Goal: Register for event/course

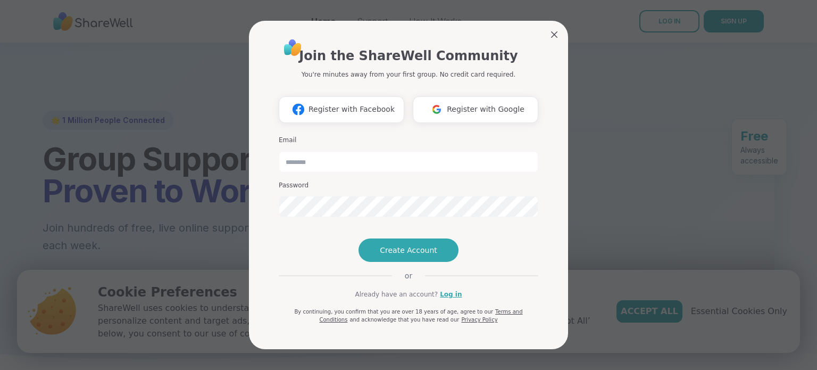
type input "**********"
click at [459, 104] on span "Register with Google" at bounding box center [486, 109] width 78 height 11
click at [392, 255] on span "Create Account" at bounding box center [408, 250] width 57 height 11
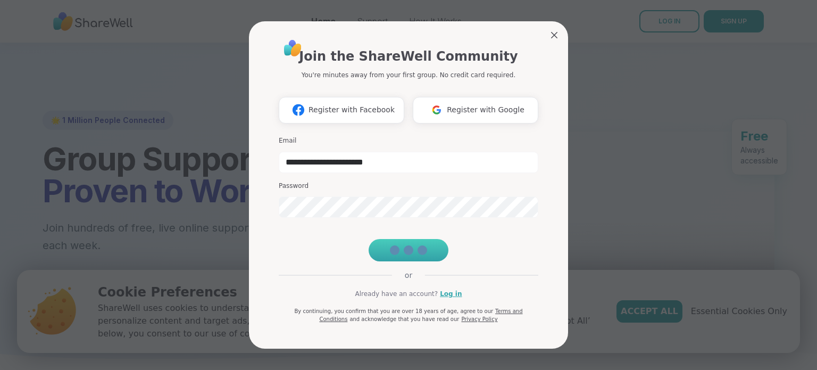
scroll to position [4, 0]
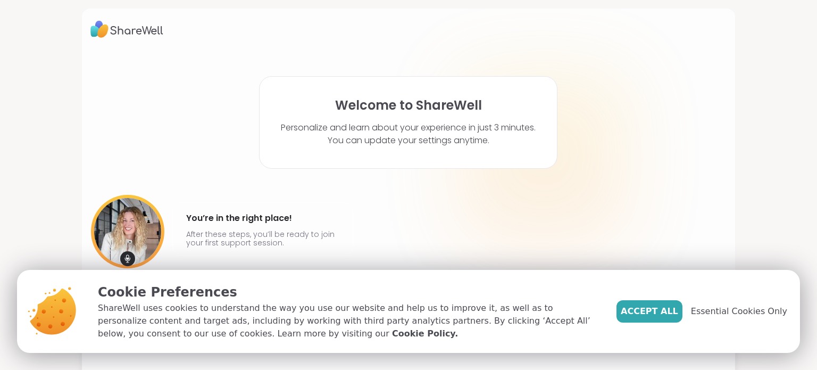
drag, startPoint x: 499, startPoint y: 201, endPoint x: 655, endPoint y: 229, distance: 157.9
click at [509, 201] on div at bounding box center [543, 158] width 170 height 170
click at [656, 310] on span "Accept All" at bounding box center [649, 311] width 57 height 13
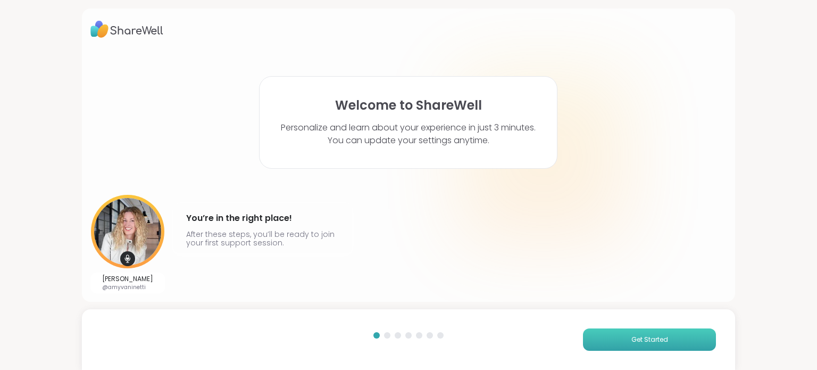
click at [641, 336] on span "Get Started" at bounding box center [650, 340] width 37 height 10
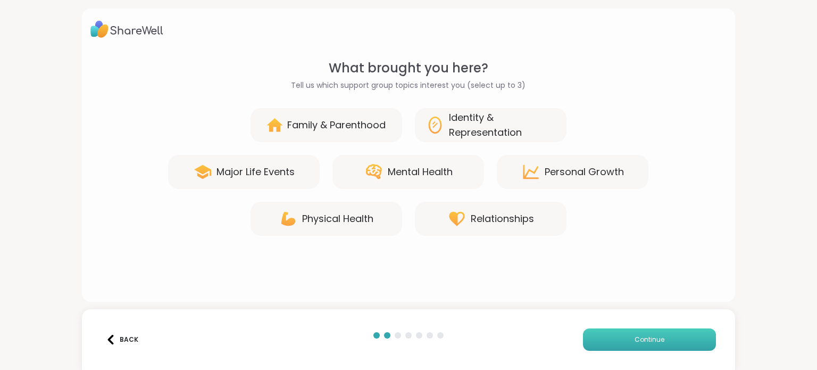
click at [641, 336] on span "Continue" at bounding box center [650, 340] width 30 height 10
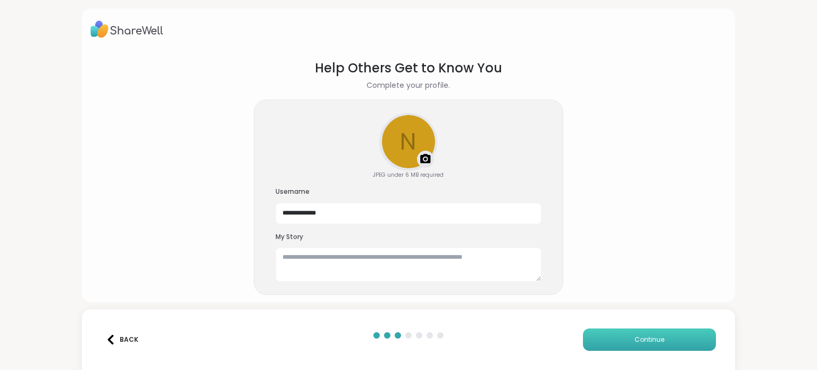
click at [641, 336] on span "Continue" at bounding box center [650, 340] width 30 height 10
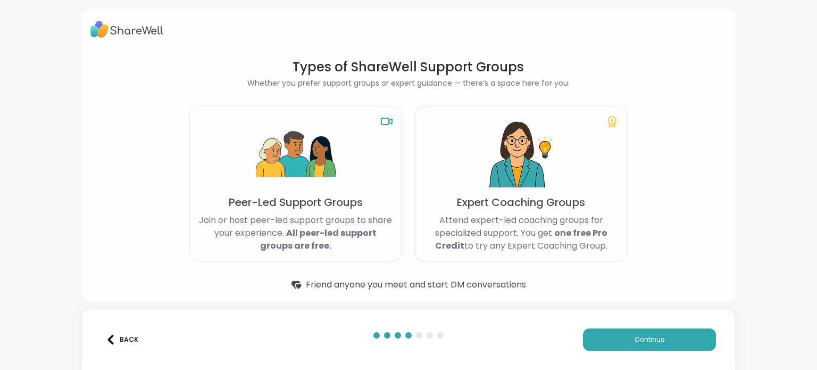
click at [115, 348] on button "Back" at bounding box center [122, 339] width 43 height 22
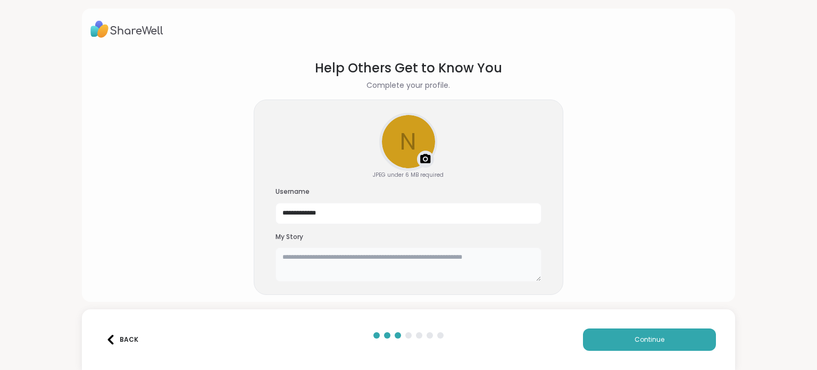
click at [315, 263] on textarea at bounding box center [409, 264] width 266 height 34
click at [422, 158] on img at bounding box center [425, 159] width 13 height 13
click at [338, 262] on textarea "*****" at bounding box center [409, 264] width 266 height 34
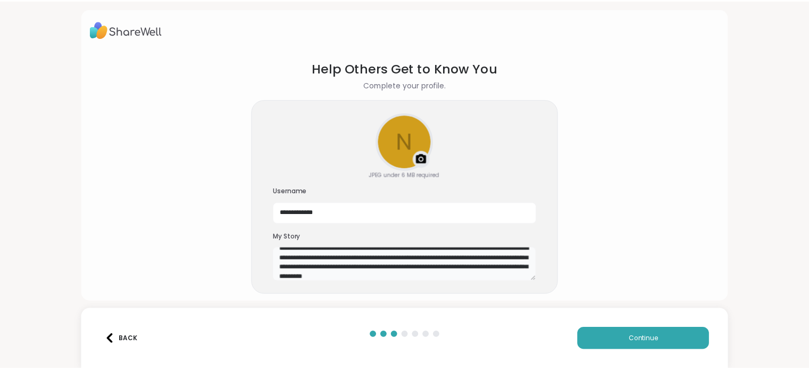
scroll to position [19, 0]
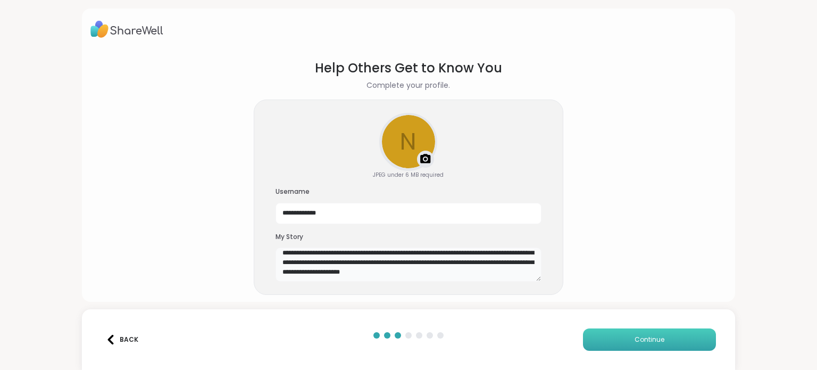
type textarea "**********"
click at [592, 340] on button "Continue" at bounding box center [649, 339] width 133 height 22
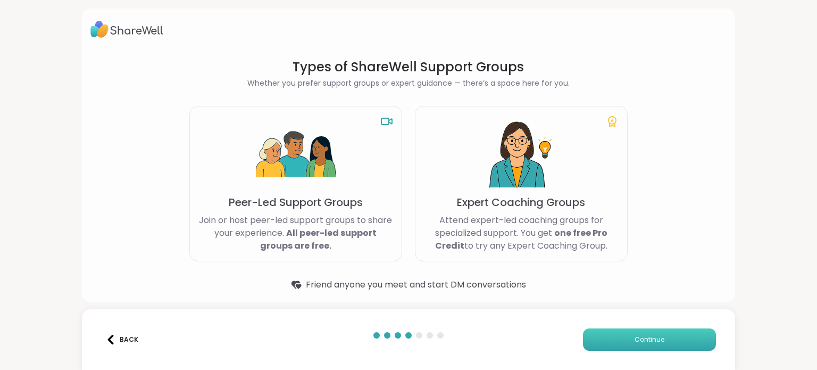
click at [639, 342] on span "Continue" at bounding box center [650, 340] width 30 height 10
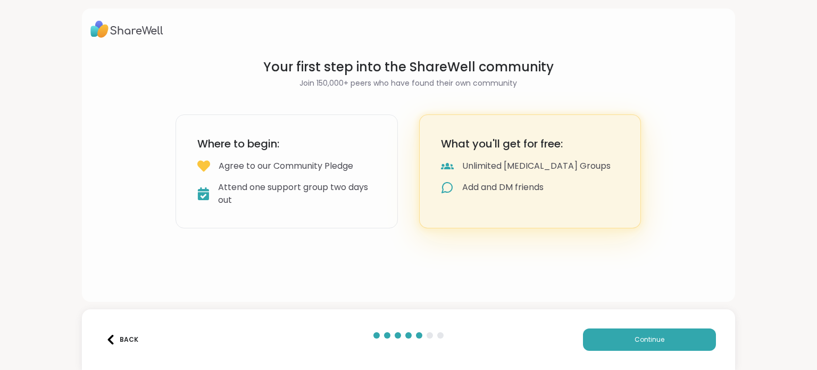
click at [657, 359] on div "Back Continue" at bounding box center [409, 339] width 654 height 61
click at [635, 340] on span "Continue" at bounding box center [650, 340] width 30 height 10
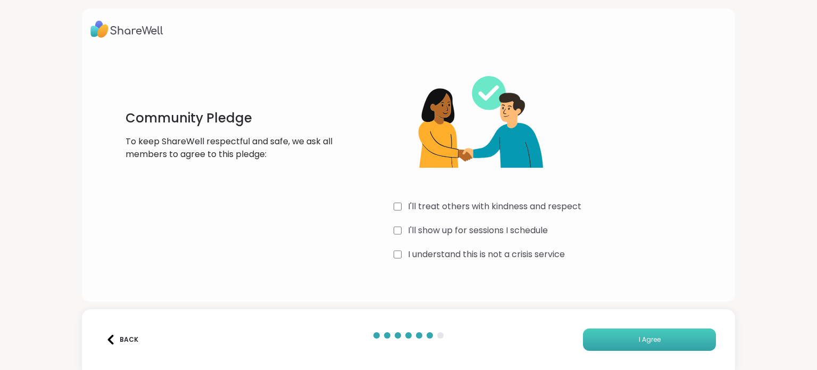
click at [639, 335] on span "I Agree" at bounding box center [650, 340] width 22 height 10
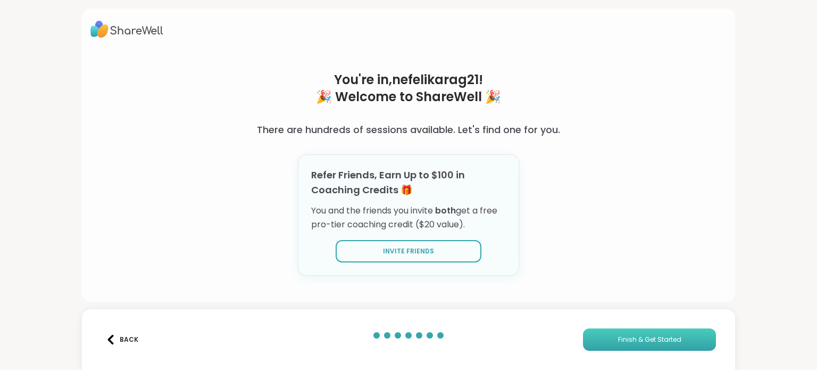
click at [618, 338] on span "Finish & Get Started" at bounding box center [649, 340] width 63 height 10
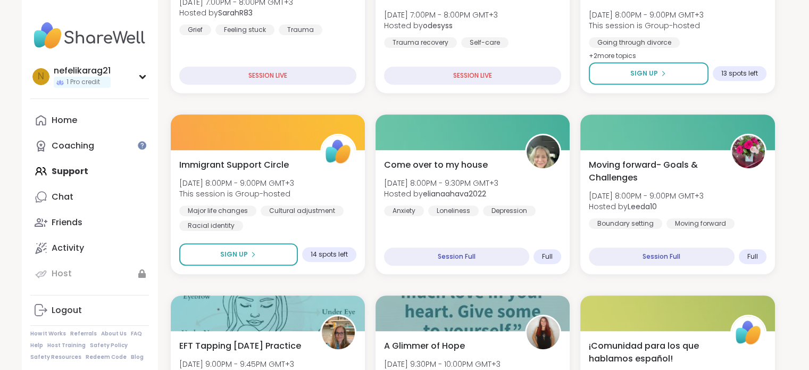
scroll to position [479, 0]
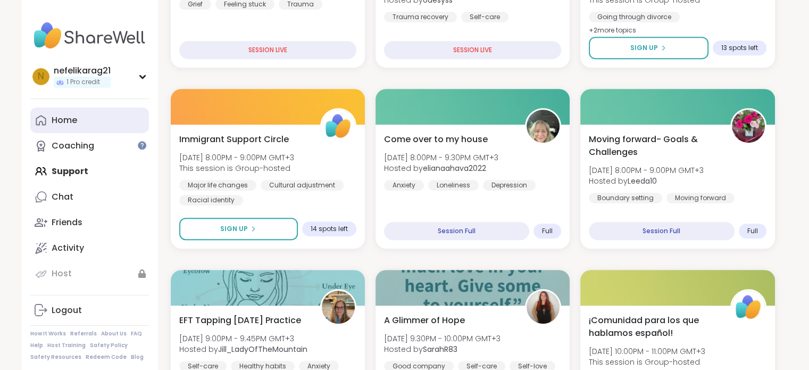
click at [63, 125] on div "Home" at bounding box center [65, 120] width 26 height 12
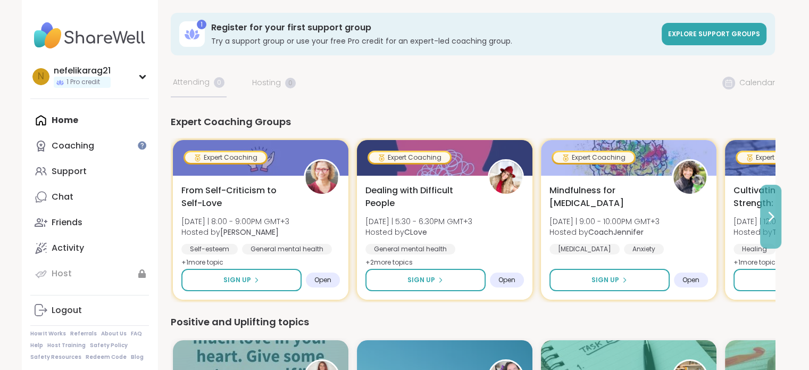
click at [773, 221] on icon at bounding box center [771, 216] width 13 height 13
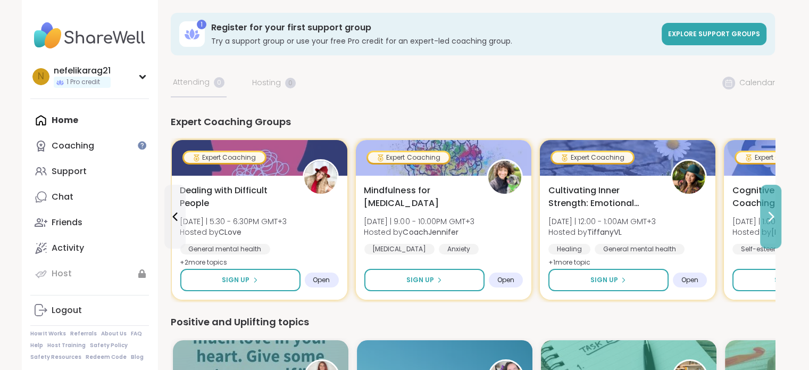
click at [773, 221] on icon at bounding box center [771, 216] width 13 height 13
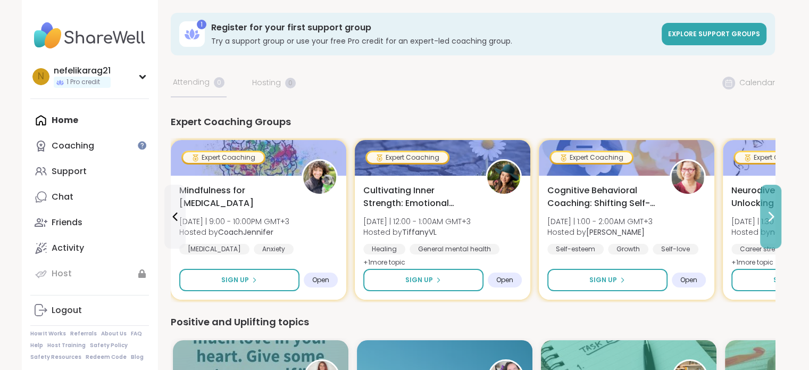
click at [773, 221] on icon at bounding box center [771, 216] width 13 height 13
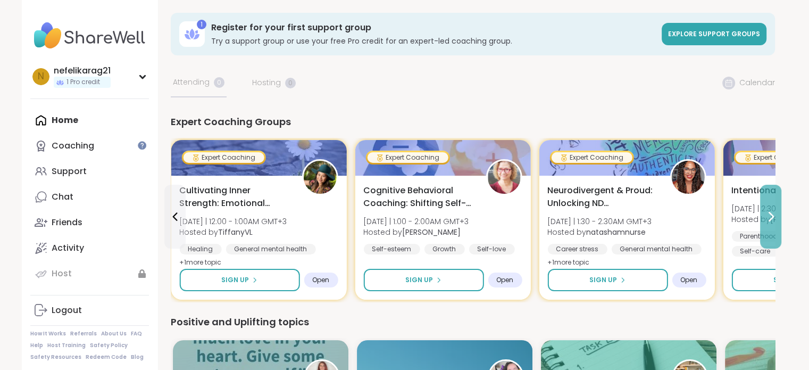
click at [773, 221] on icon at bounding box center [771, 216] width 13 height 13
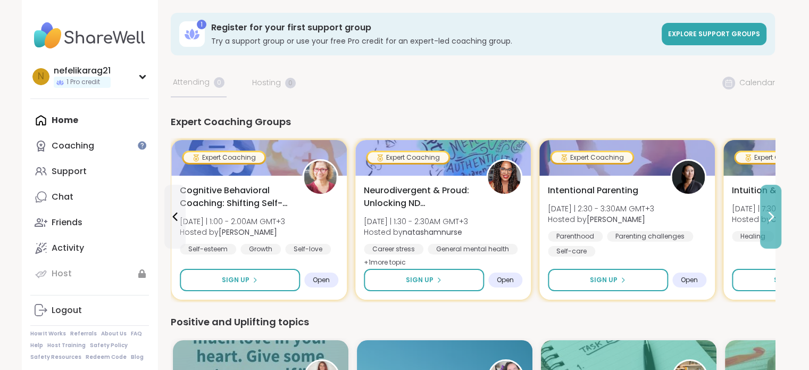
click at [773, 221] on icon at bounding box center [771, 216] width 13 height 13
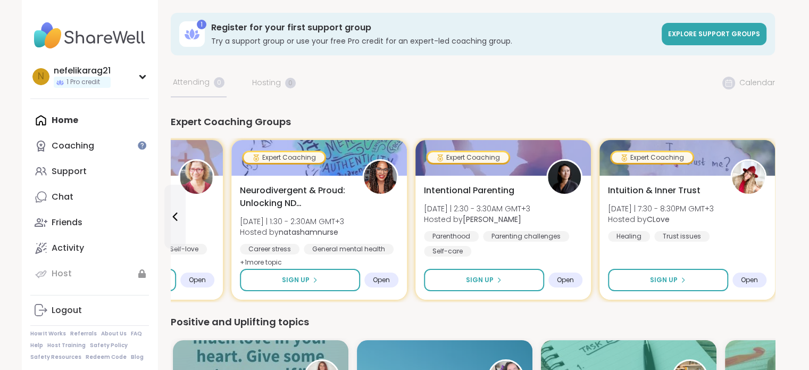
click at [773, 221] on div "Intuition & Inner Trust [DATE] | 7:30 - 8:30PM GMT+3 Hosted by CLove Healing Tr…" at bounding box center [688, 238] width 176 height 124
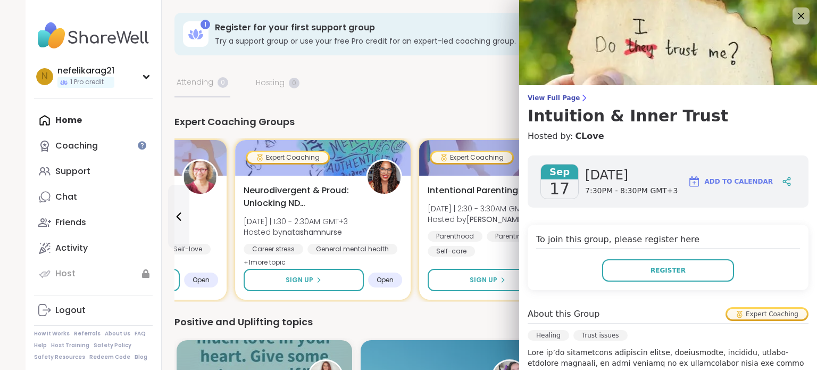
click at [422, 121] on div "Expert Coaching Groups" at bounding box center [477, 121] width 605 height 15
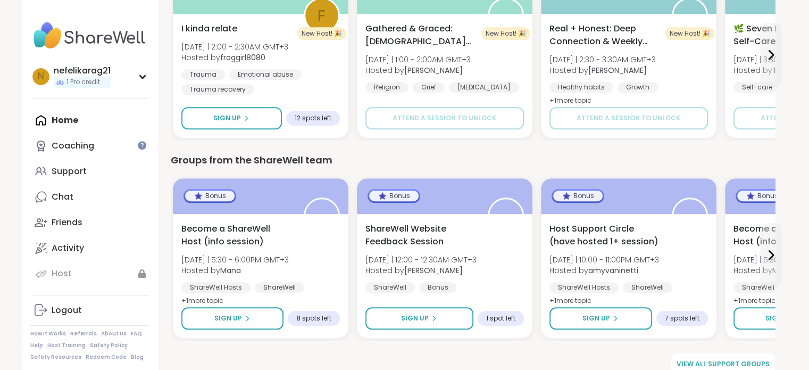
scroll to position [577, 0]
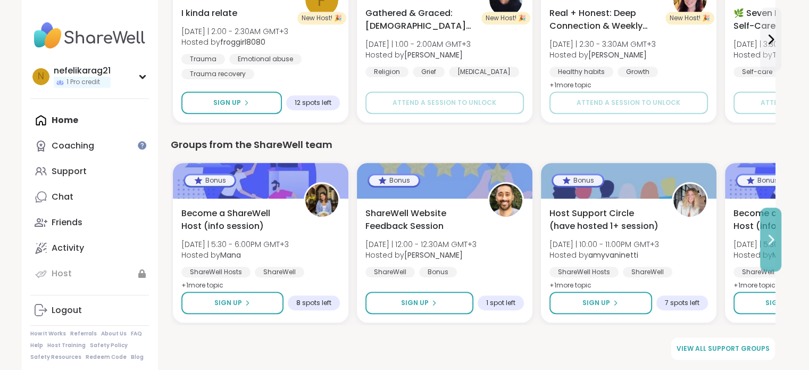
click at [779, 247] on button at bounding box center [771, 240] width 21 height 64
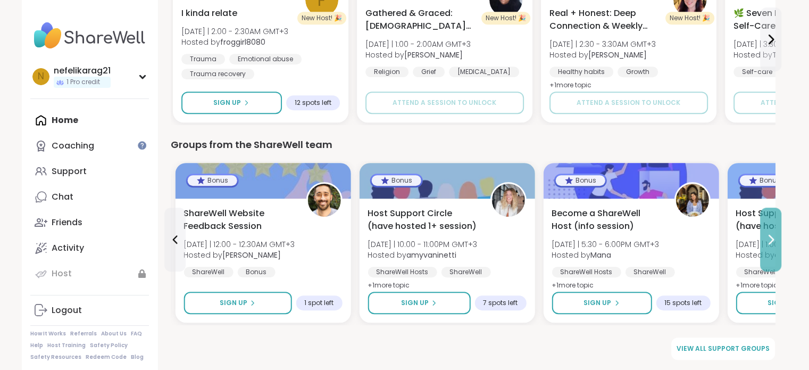
click at [779, 247] on button at bounding box center [771, 240] width 21 height 64
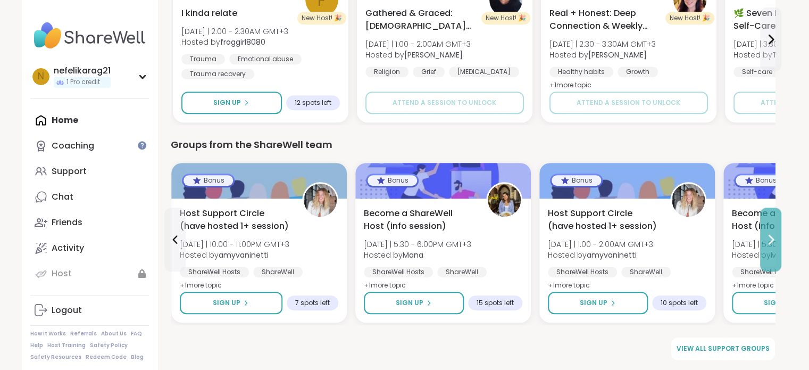
click at [779, 247] on button at bounding box center [771, 240] width 21 height 64
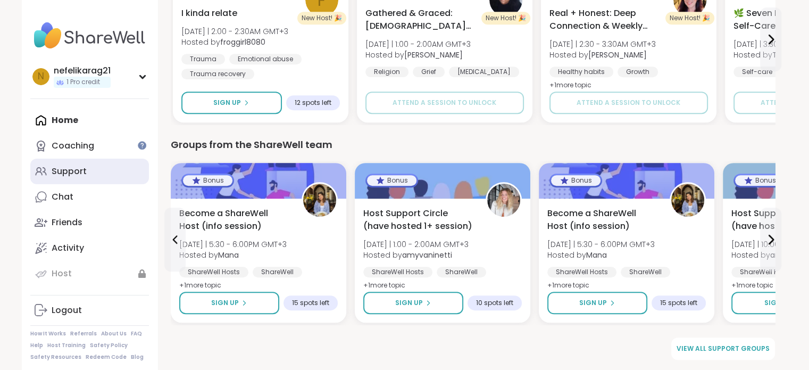
click at [64, 166] on div "Support" at bounding box center [69, 172] width 35 height 12
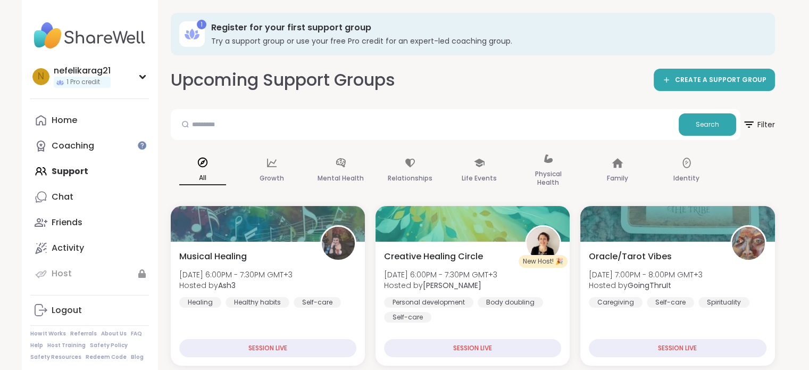
scroll to position [18, 0]
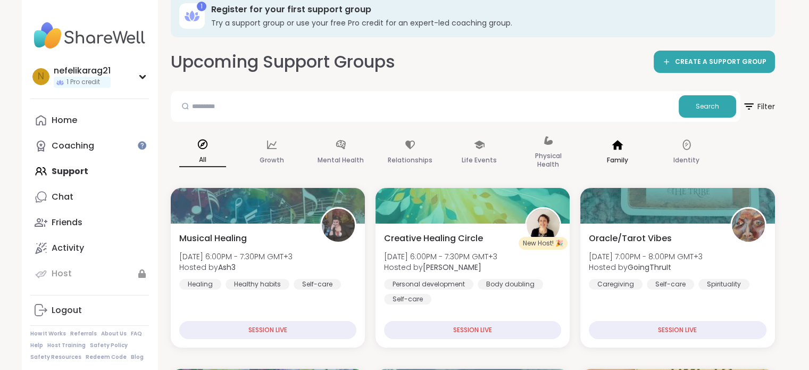
click at [637, 147] on div "Family" at bounding box center [618, 152] width 64 height 53
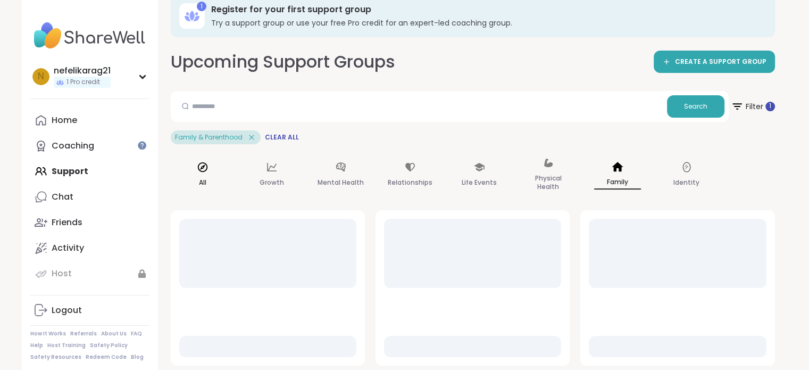
click at [211, 167] on div "All" at bounding box center [203, 174] width 64 height 53
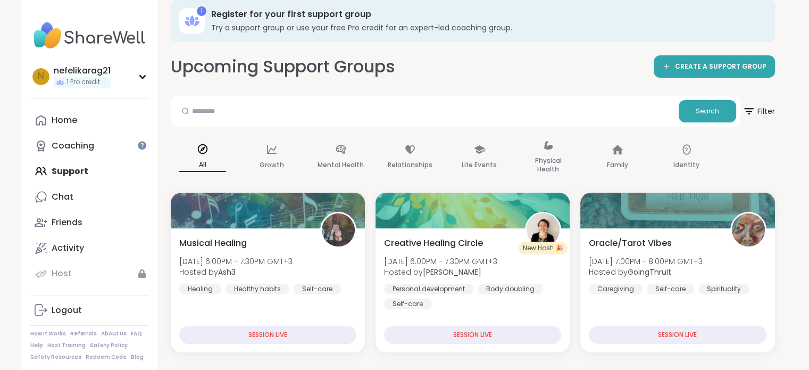
scroll to position [0, 0]
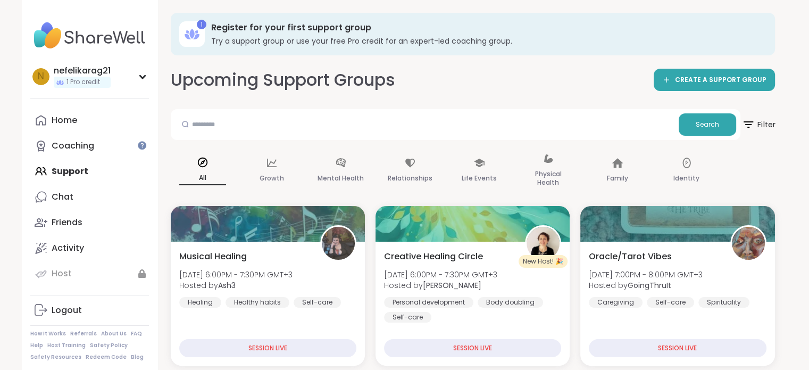
click at [769, 117] on span "Filter" at bounding box center [759, 124] width 34 height 27
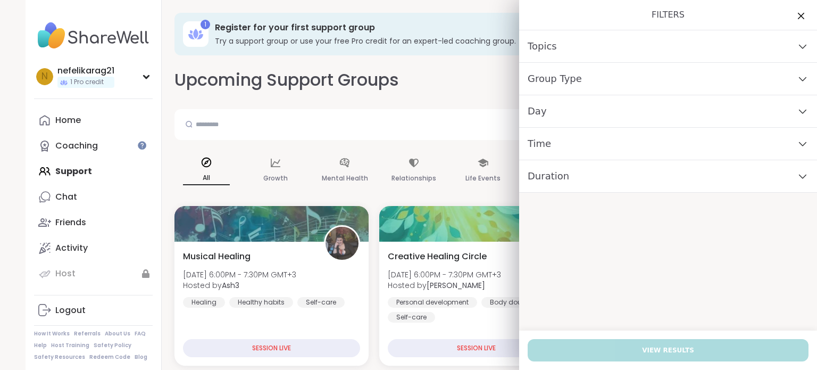
click at [664, 264] on div "Filters Topics Group Type Day Time Duration View Results" at bounding box center [668, 185] width 298 height 370
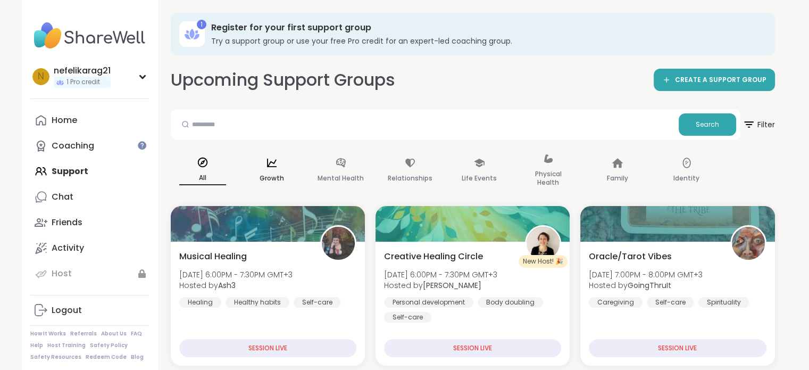
click at [257, 178] on div "Growth" at bounding box center [272, 170] width 64 height 53
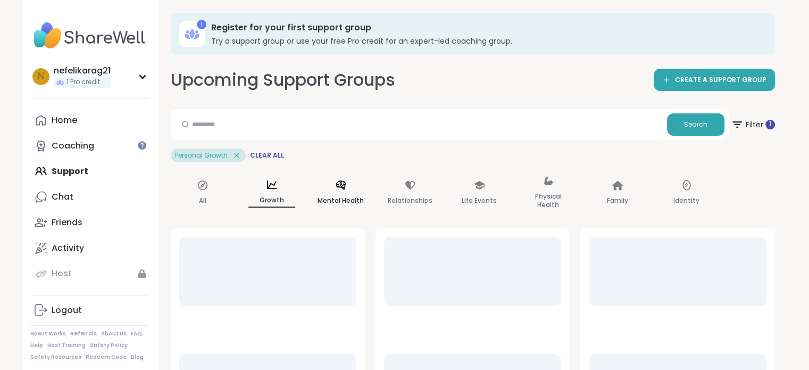
click at [334, 184] on div "Mental Health" at bounding box center [341, 193] width 64 height 53
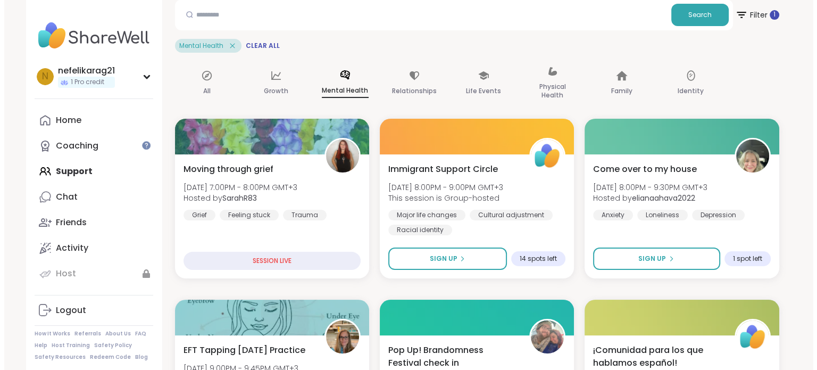
scroll to position [113, 0]
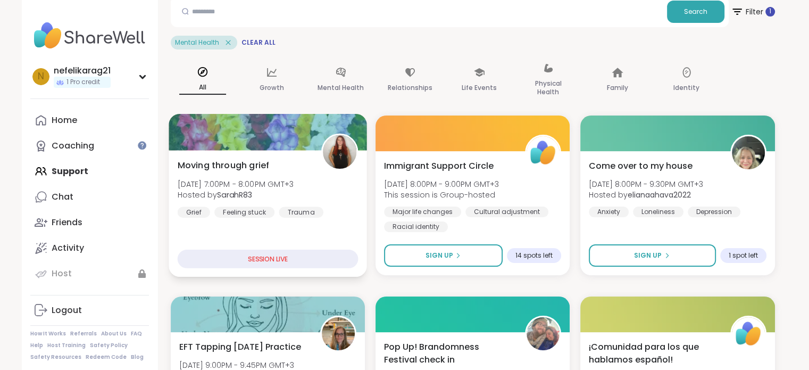
click at [336, 148] on img at bounding box center [340, 152] width 34 height 34
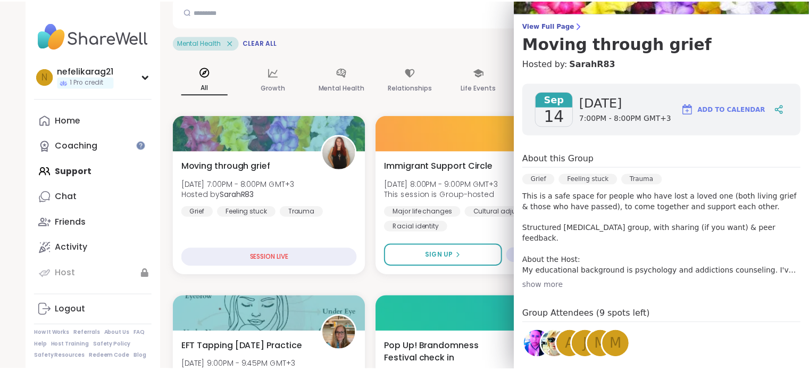
scroll to position [73, 0]
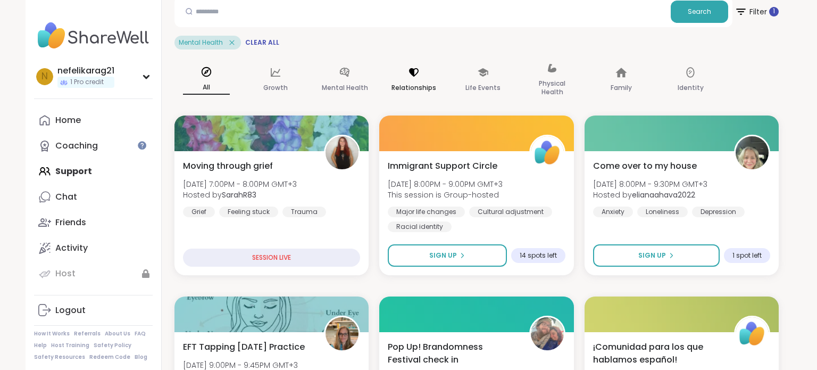
click at [400, 70] on div "Relationships" at bounding box center [414, 80] width 64 height 53
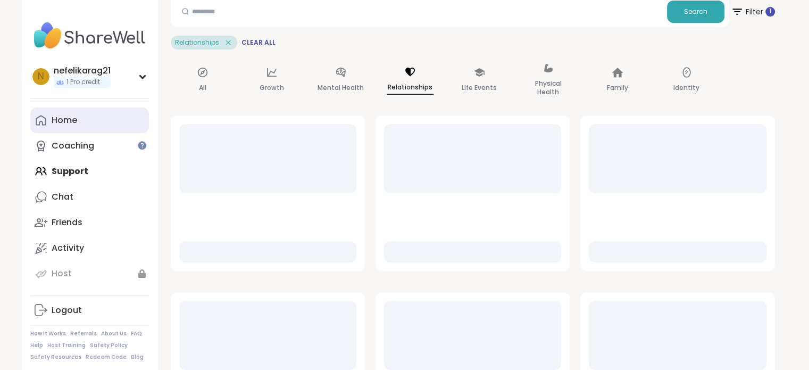
click at [79, 121] on link "Home" at bounding box center [89, 121] width 119 height 26
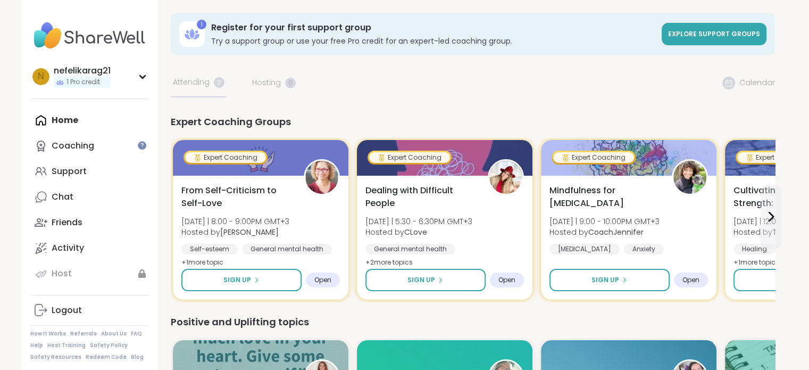
click at [78, 121] on div "Home Coaching Support Chat Friends Activity Host" at bounding box center [89, 197] width 119 height 179
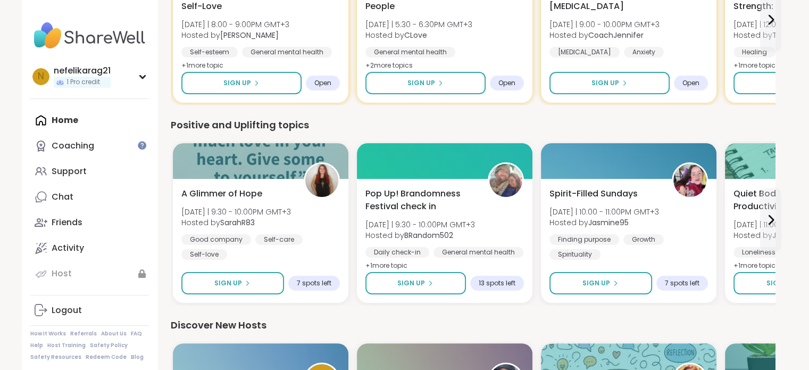
scroll to position [198, 0]
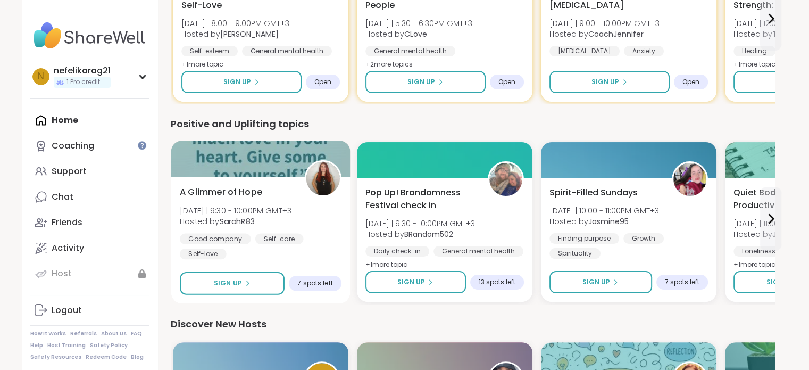
click at [321, 174] on img at bounding box center [323, 179] width 34 height 34
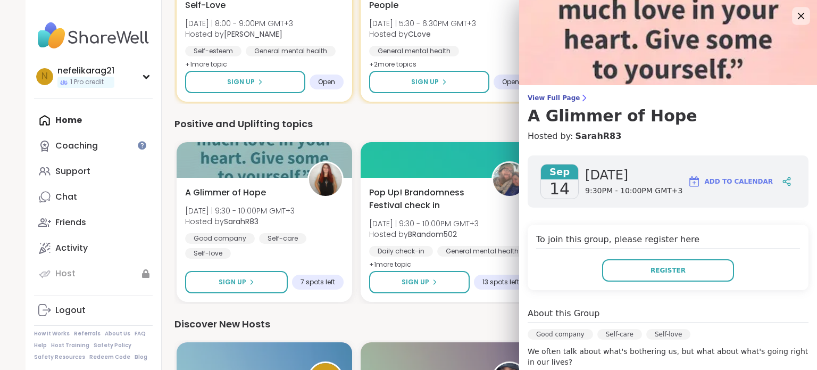
click at [795, 16] on icon at bounding box center [801, 15] width 13 height 13
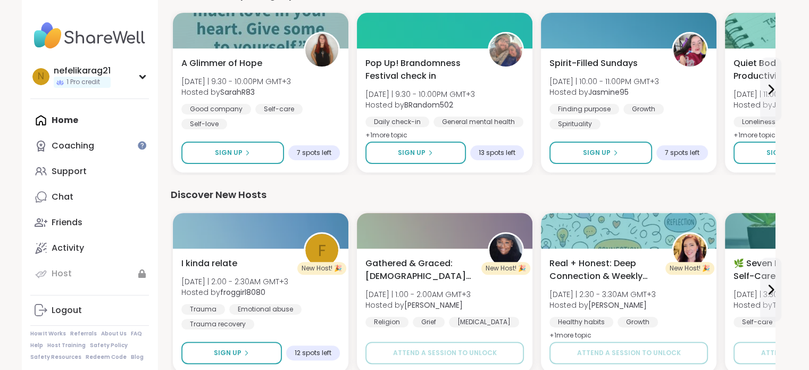
scroll to position [0, 0]
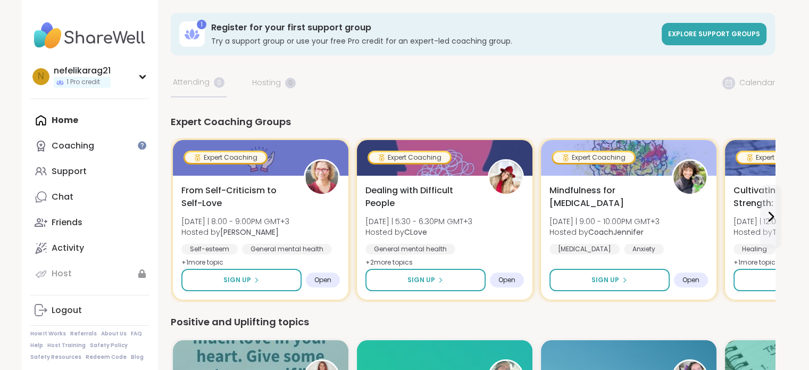
click at [64, 120] on div "Home Coaching Support Chat Friends Activity Host" at bounding box center [89, 197] width 119 height 179
click at [72, 179] on link "Support" at bounding box center [89, 172] width 119 height 26
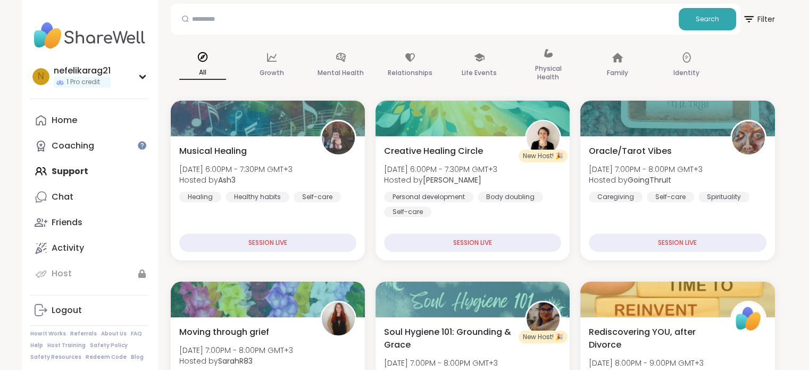
scroll to position [133, 0]
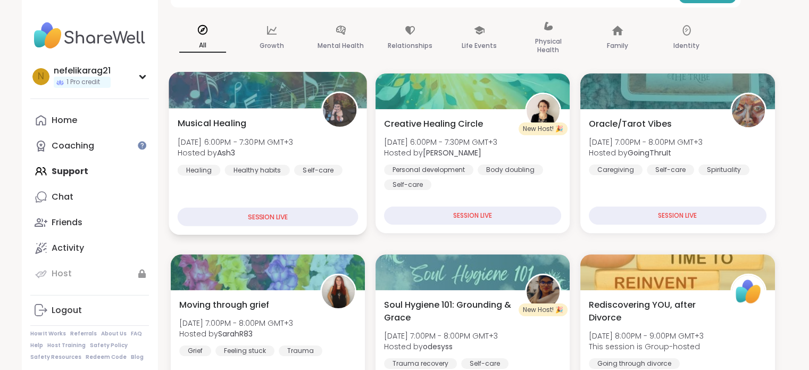
click at [338, 108] on img at bounding box center [340, 110] width 34 height 34
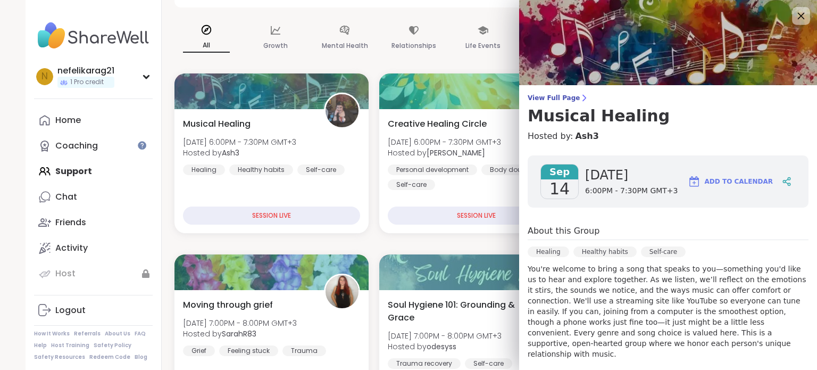
click at [795, 10] on icon at bounding box center [801, 15] width 13 height 13
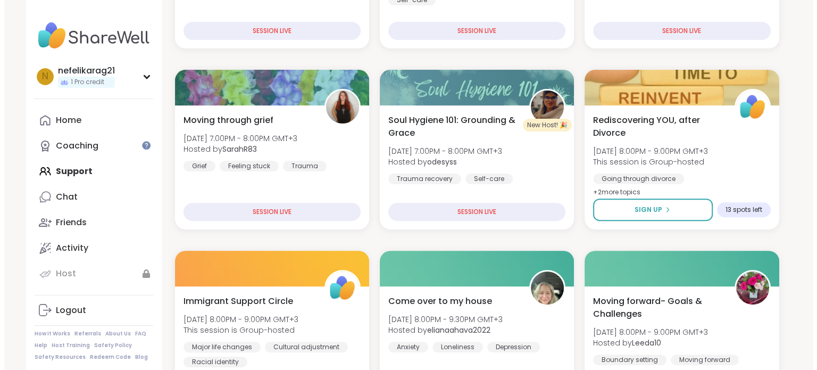
scroll to position [315, 0]
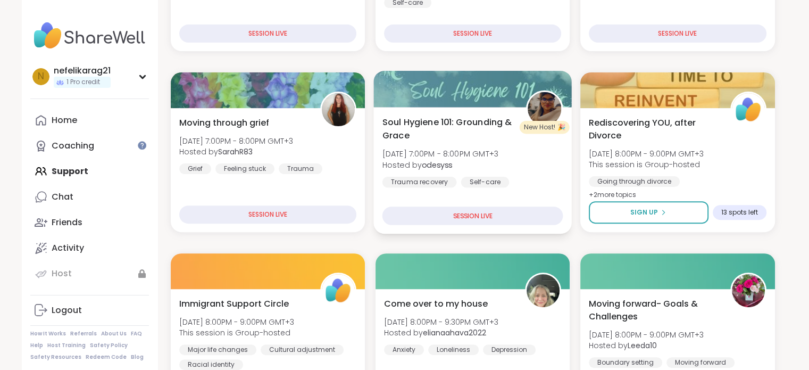
click at [539, 104] on img at bounding box center [545, 109] width 34 height 34
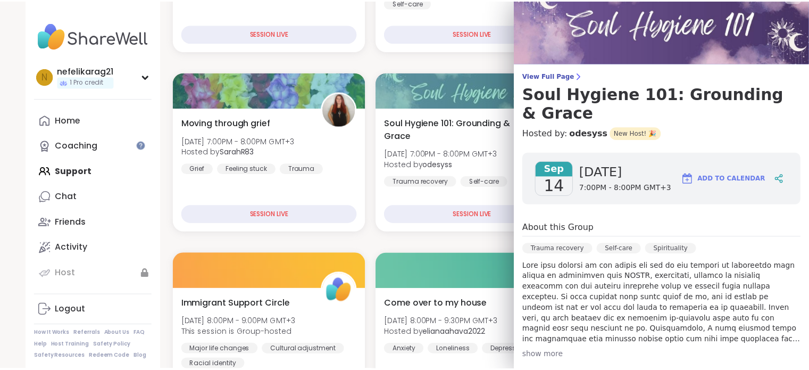
scroll to position [0, 0]
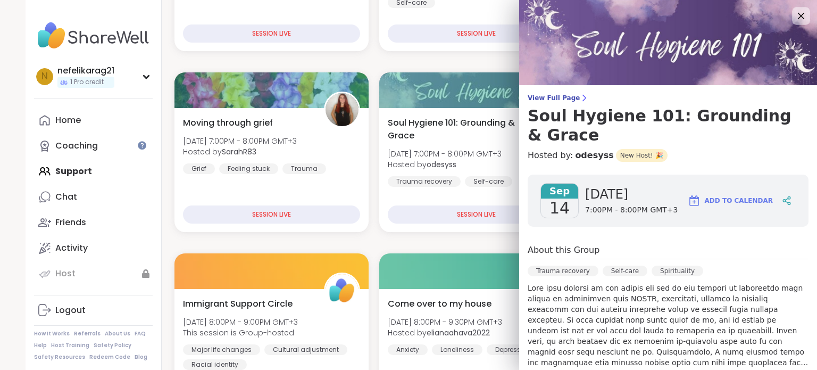
click at [798, 17] on icon at bounding box center [801, 16] width 7 height 7
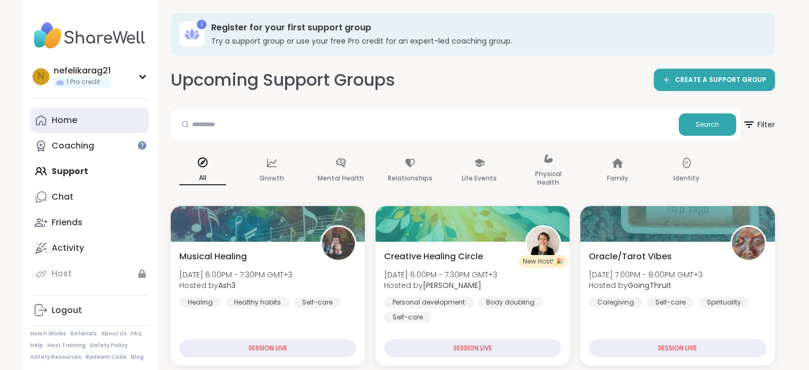
click at [46, 111] on link "Home" at bounding box center [89, 121] width 119 height 26
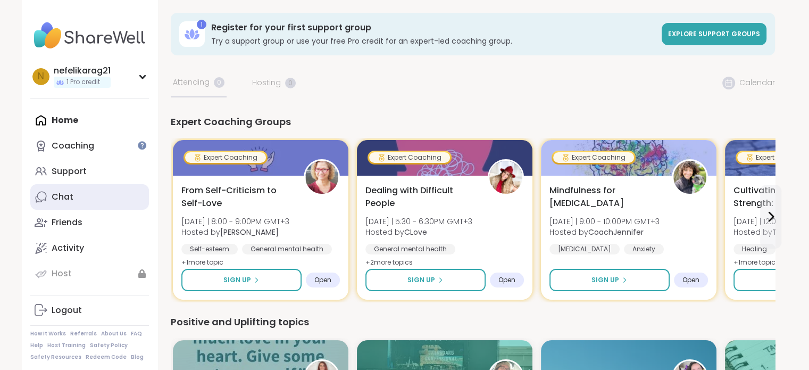
click at [57, 205] on link "Chat" at bounding box center [89, 197] width 119 height 26
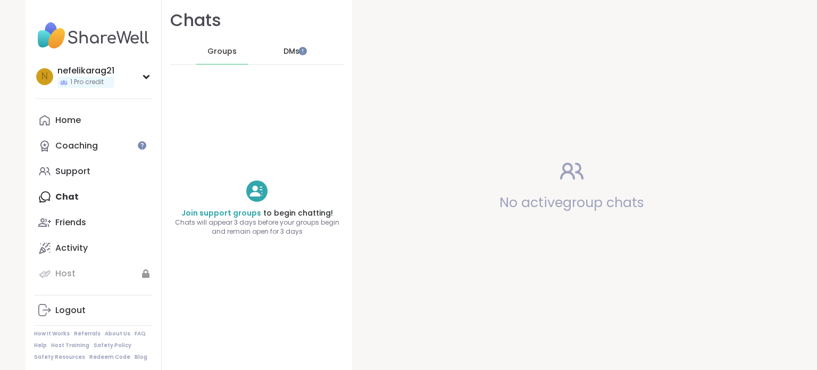
click at [287, 54] on span "DMs" at bounding box center [292, 51] width 16 height 11
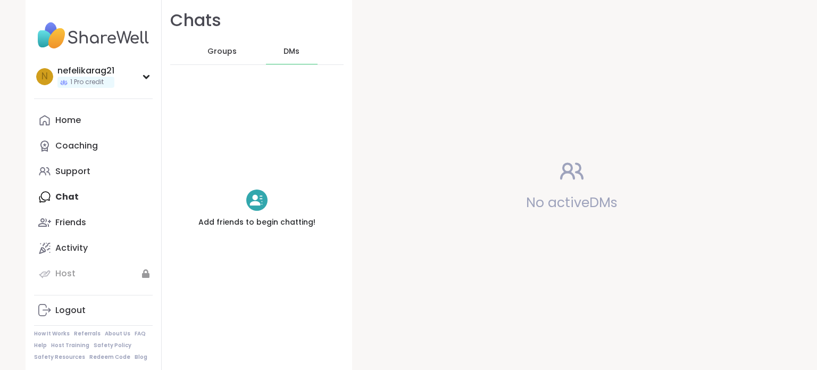
click at [209, 55] on span "Groups" at bounding box center [222, 51] width 29 height 11
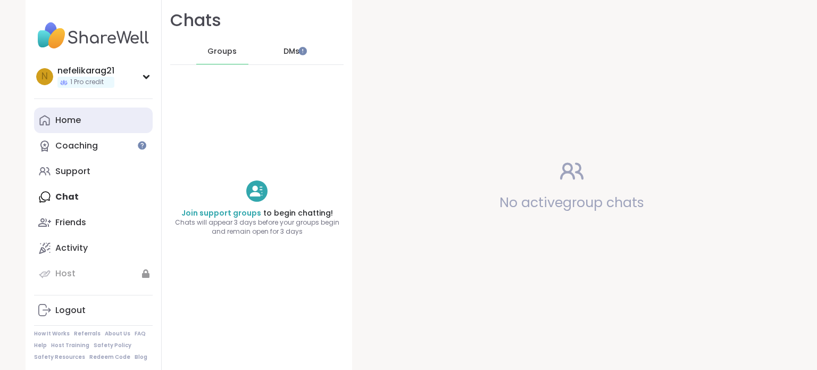
click at [57, 126] on div "Home" at bounding box center [68, 120] width 26 height 12
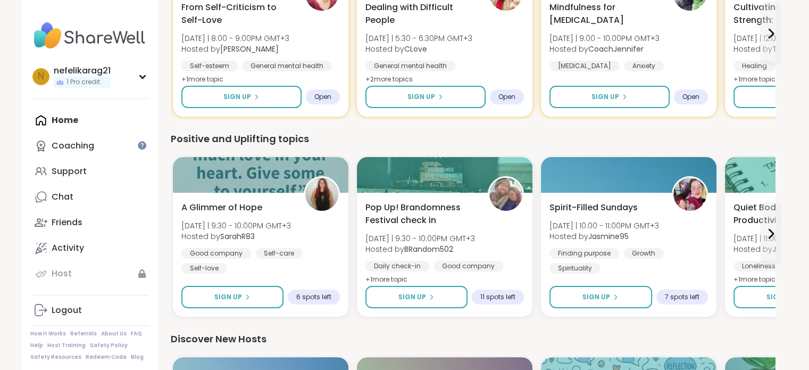
scroll to position [228, 0]
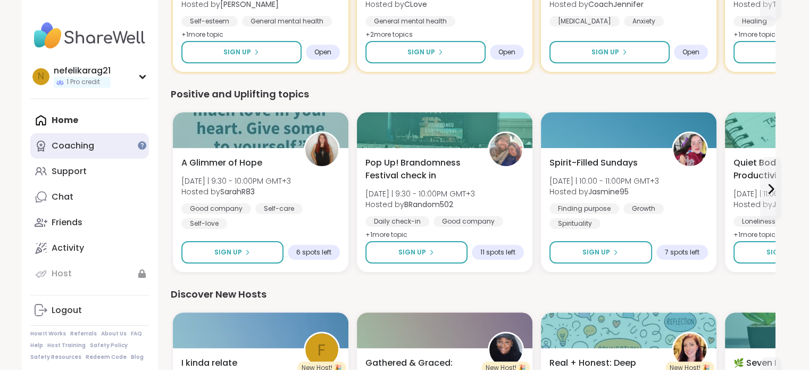
click at [64, 148] on div "Coaching" at bounding box center [73, 146] width 43 height 12
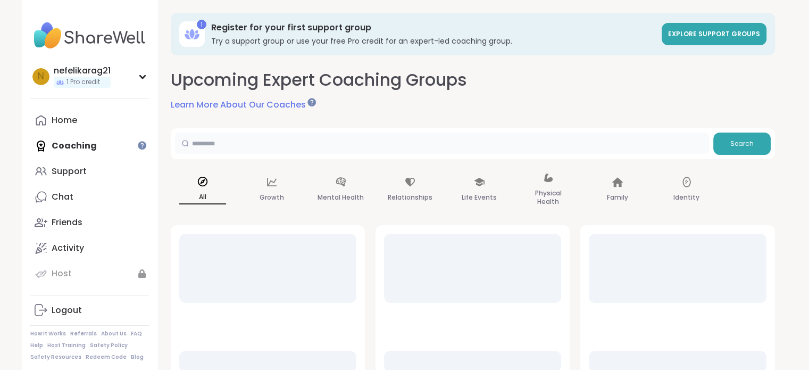
click at [311, 144] on input "text" at bounding box center [442, 143] width 534 height 21
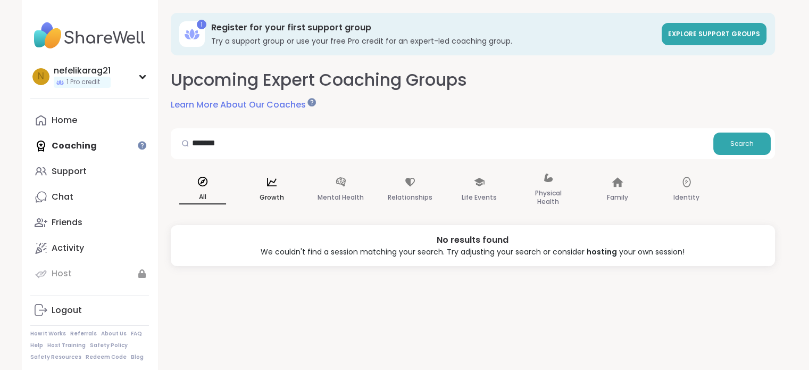
click at [275, 183] on icon at bounding box center [272, 182] width 12 height 12
click at [208, 187] on icon at bounding box center [203, 182] width 12 height 12
click at [538, 150] on input "*******" at bounding box center [442, 143] width 534 height 21
type input "*"
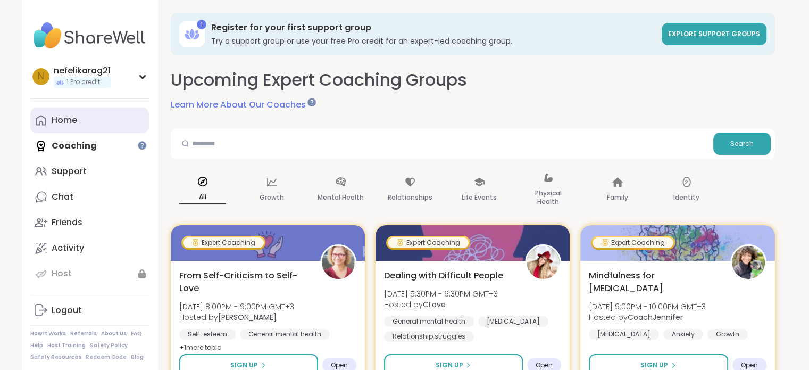
click at [70, 121] on div "Home" at bounding box center [65, 120] width 26 height 12
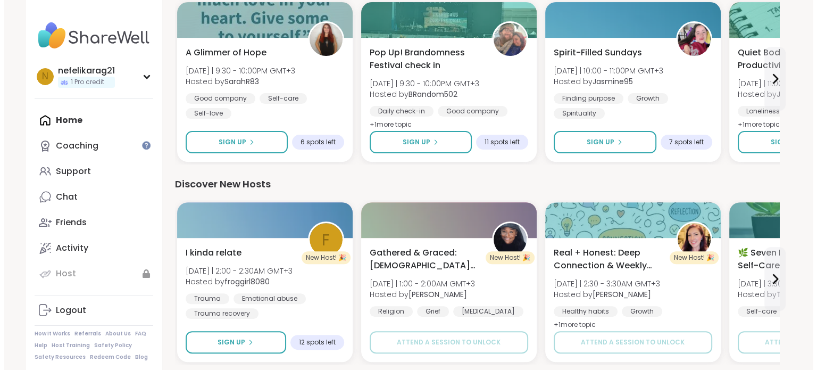
scroll to position [341, 0]
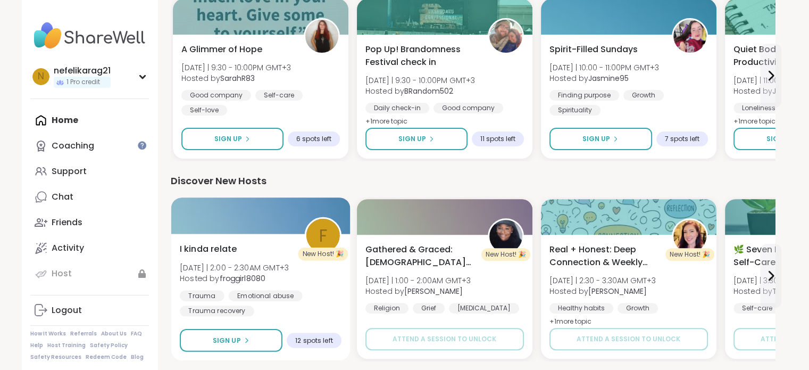
click at [319, 290] on div "Trauma Emotional abuse Trauma recovery" at bounding box center [261, 303] width 162 height 26
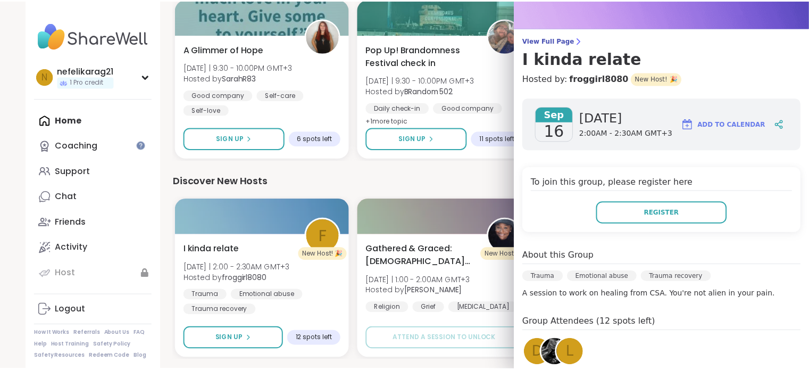
scroll to position [153, 0]
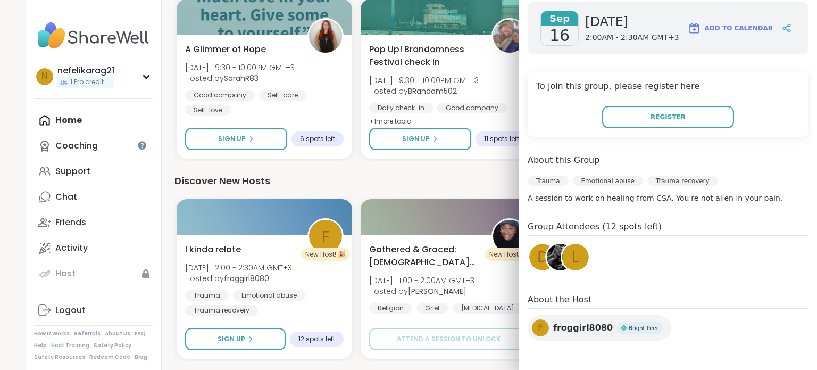
click at [547, 249] on img at bounding box center [560, 257] width 27 height 27
click at [572, 259] on span "L" at bounding box center [576, 257] width 8 height 21
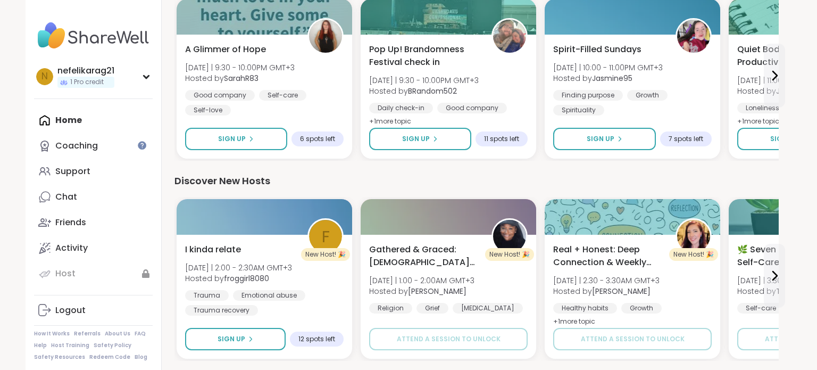
click at [162, 53] on div "1 Register for your first support group Try a support group or use your free Pr…" at bounding box center [477, 127] width 630 height 937
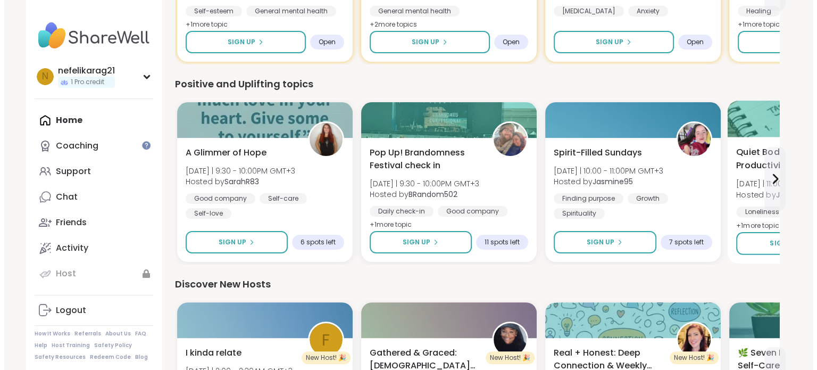
scroll to position [234, 0]
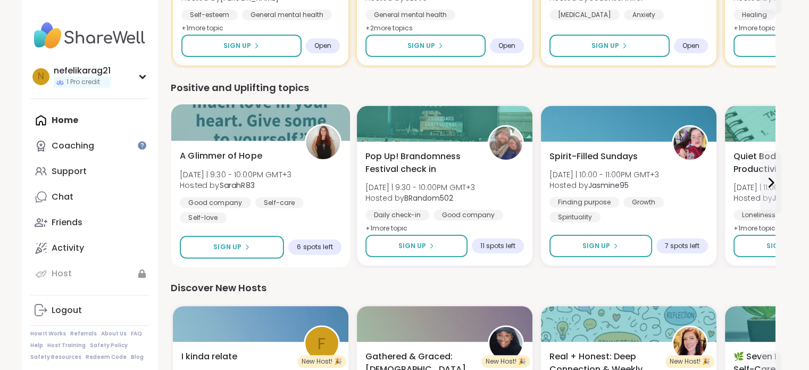
click at [307, 246] on span "6 spots left" at bounding box center [315, 247] width 36 height 9
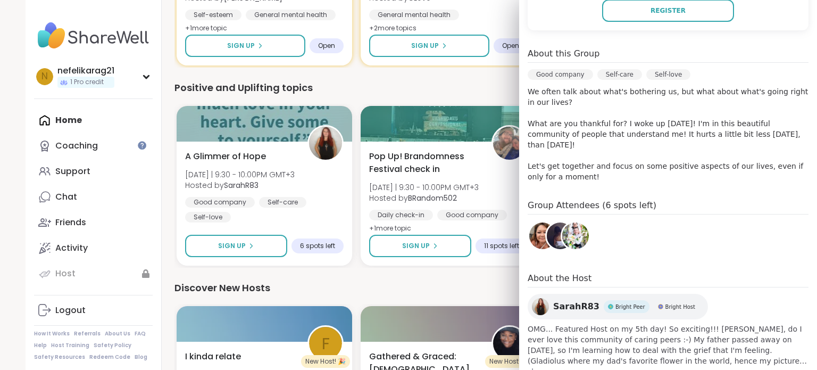
scroll to position [281, 0]
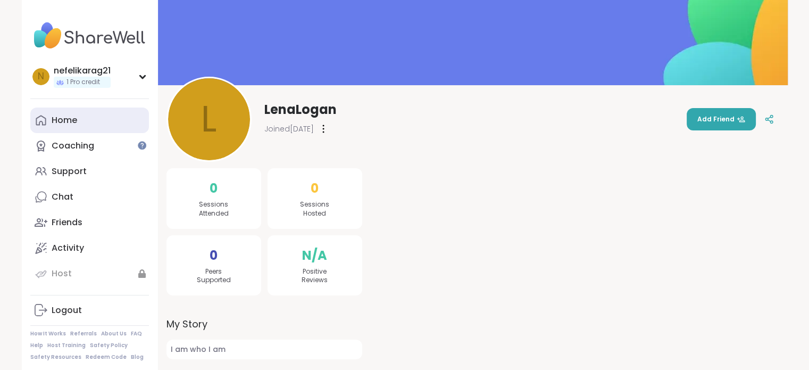
click at [64, 122] on div "Home" at bounding box center [65, 120] width 26 height 12
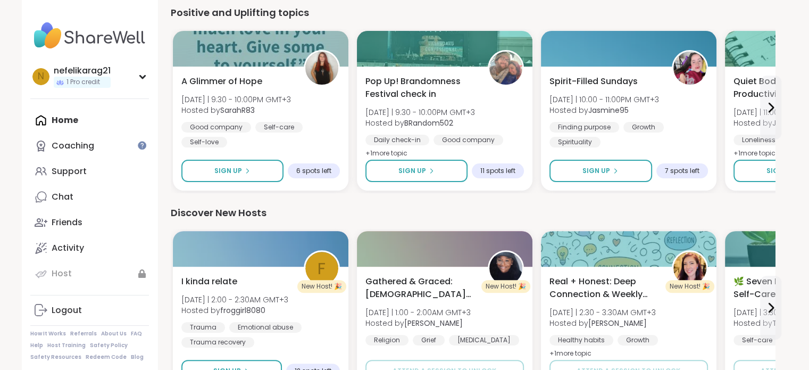
scroll to position [402, 0]
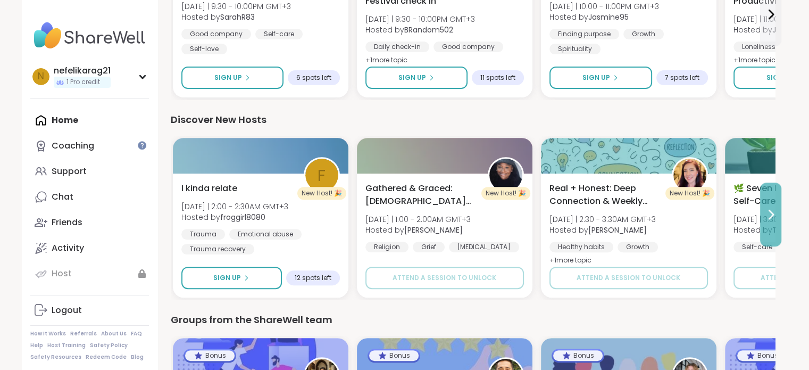
click at [775, 217] on icon at bounding box center [771, 214] width 13 height 13
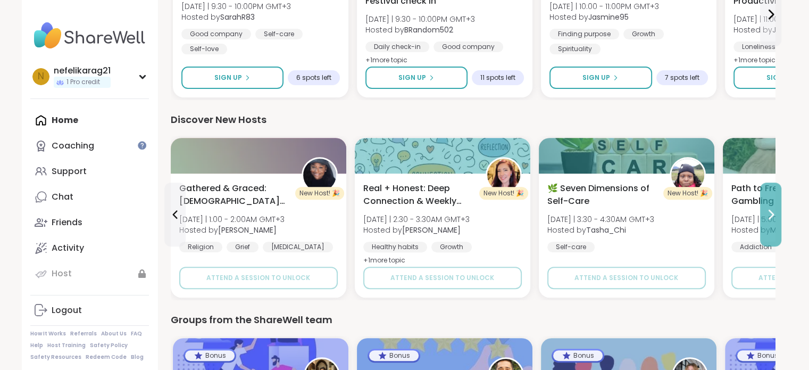
click at [775, 217] on icon at bounding box center [771, 214] width 13 height 13
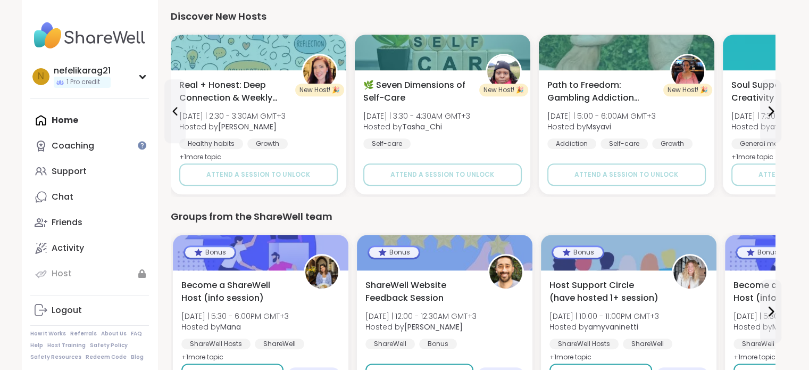
scroll to position [477, 0]
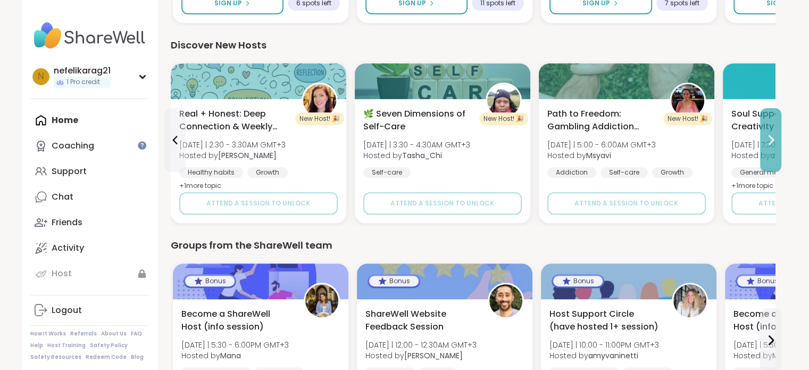
click at [769, 148] on button at bounding box center [771, 140] width 21 height 64
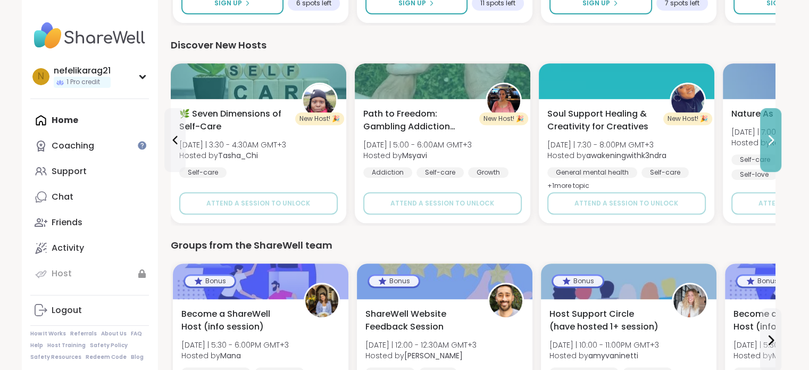
click at [769, 148] on button at bounding box center [771, 140] width 21 height 64
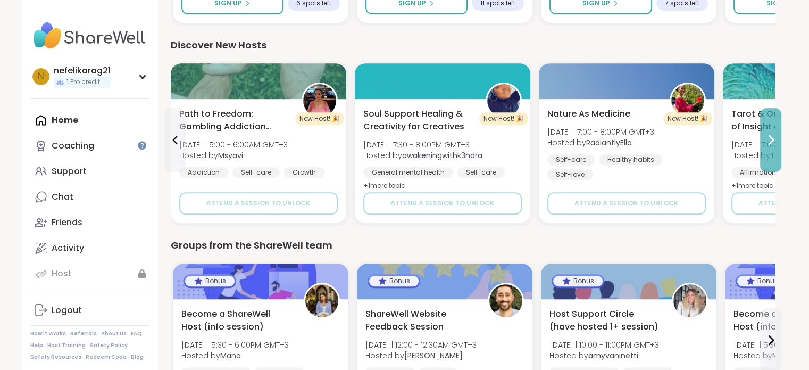
click at [769, 148] on button at bounding box center [771, 140] width 21 height 64
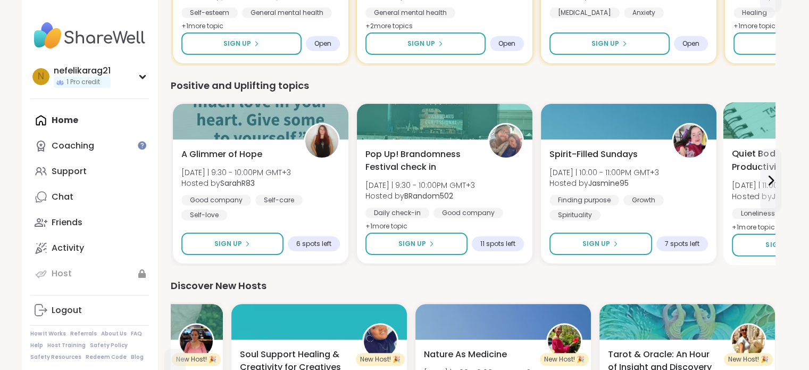
scroll to position [221, 0]
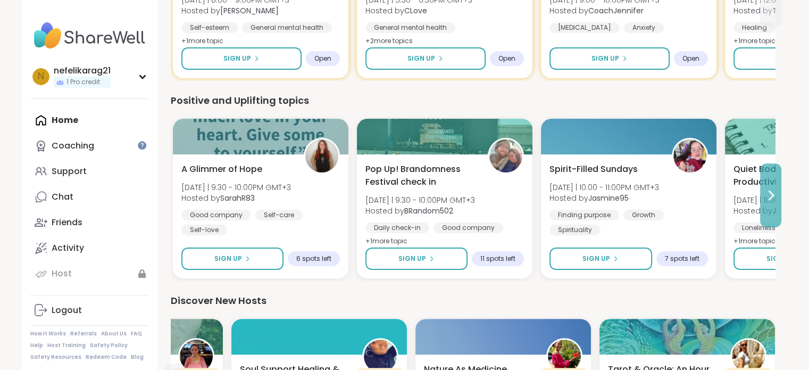
click at [771, 183] on button at bounding box center [771, 195] width 21 height 64
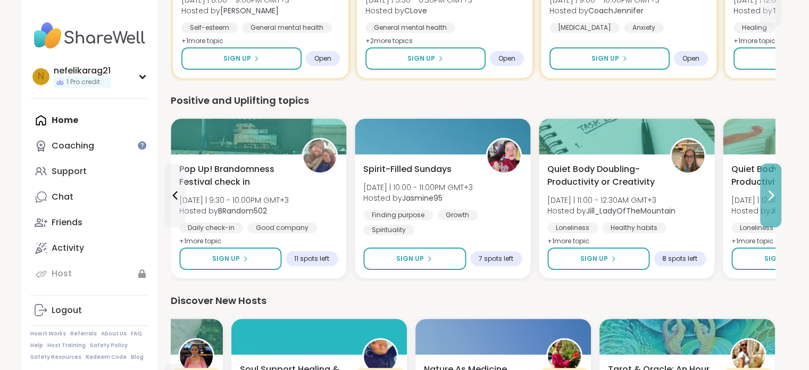
click at [771, 183] on button at bounding box center [771, 195] width 21 height 64
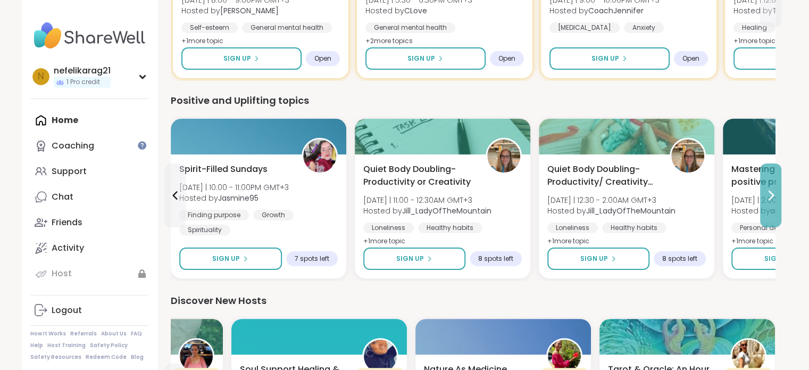
click at [771, 183] on button at bounding box center [771, 195] width 21 height 64
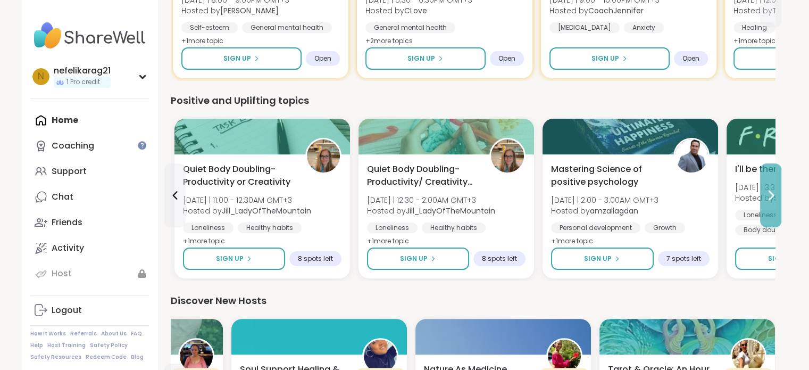
click at [771, 183] on button at bounding box center [771, 195] width 21 height 64
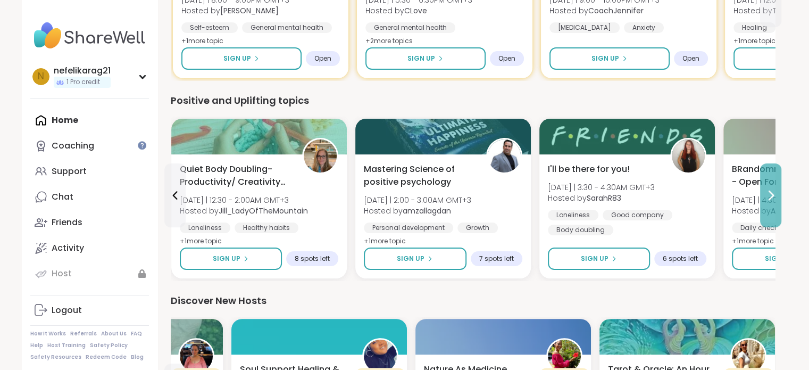
click at [771, 183] on button at bounding box center [771, 195] width 21 height 64
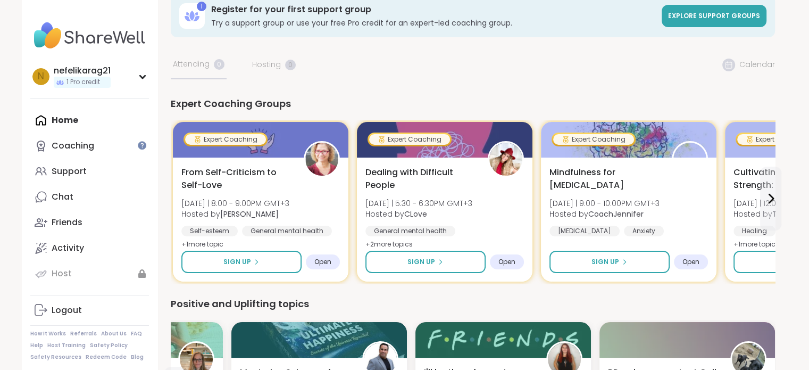
scroll to position [0, 0]
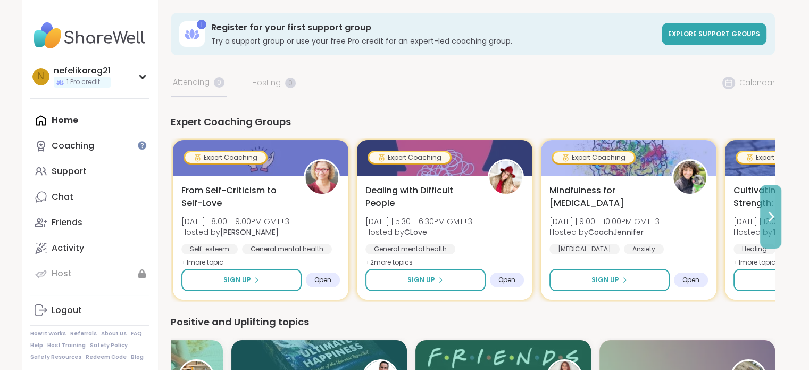
click at [769, 219] on icon at bounding box center [771, 216] width 13 height 13
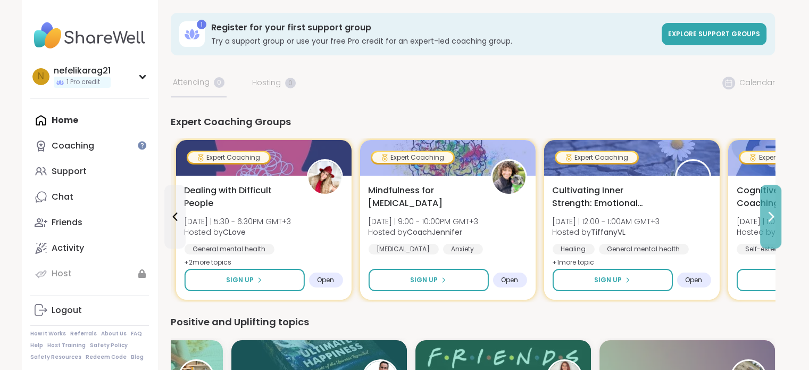
click at [769, 219] on icon at bounding box center [771, 216] width 13 height 13
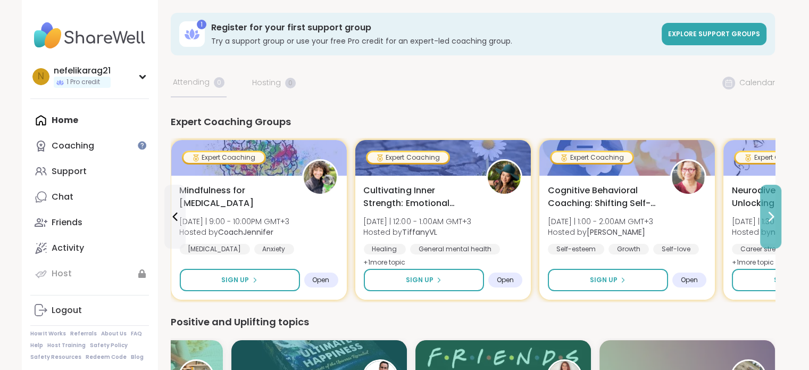
click at [769, 219] on icon at bounding box center [771, 216] width 13 height 13
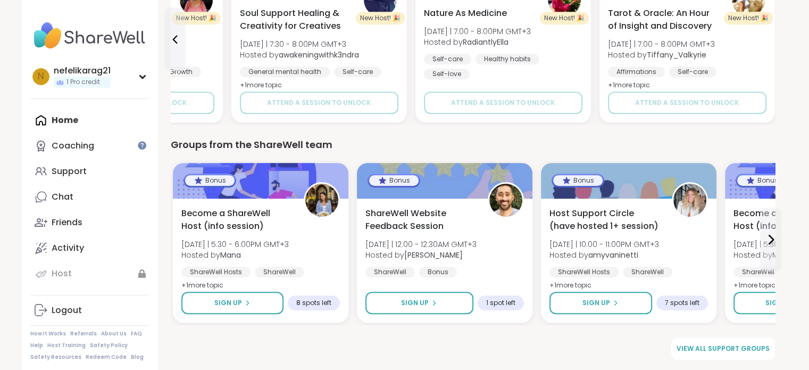
scroll to position [441, 0]
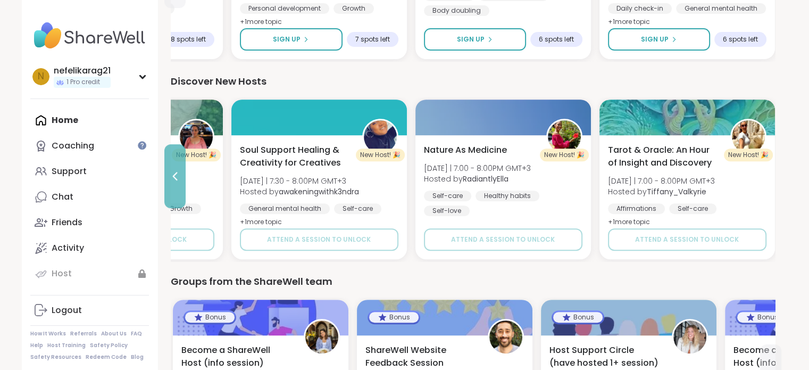
click at [181, 181] on button at bounding box center [174, 176] width 21 height 64
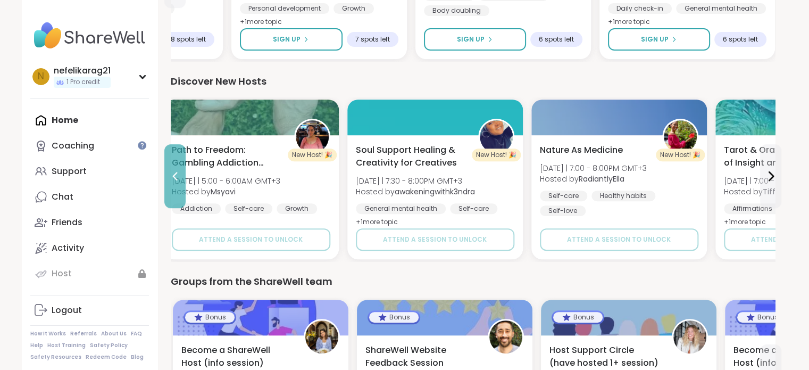
click at [181, 181] on button at bounding box center [174, 176] width 21 height 64
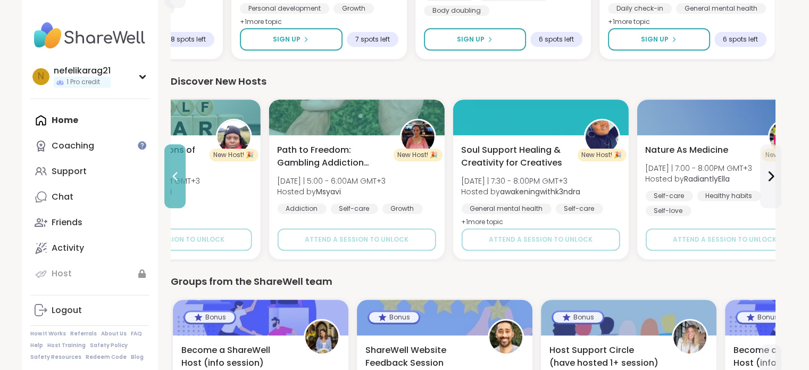
click at [181, 181] on button at bounding box center [174, 176] width 21 height 64
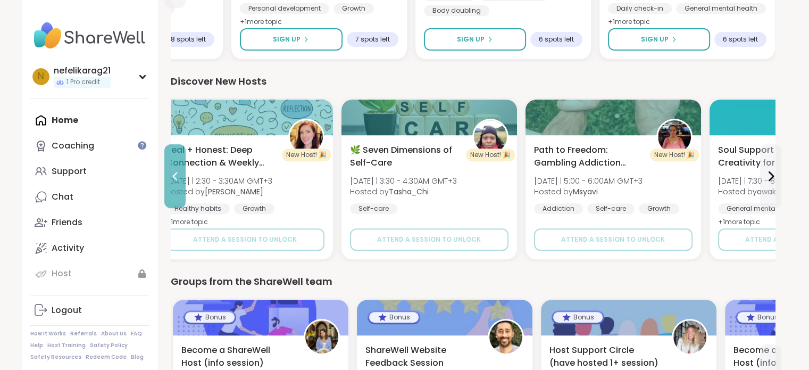
click at [181, 181] on button at bounding box center [174, 176] width 21 height 64
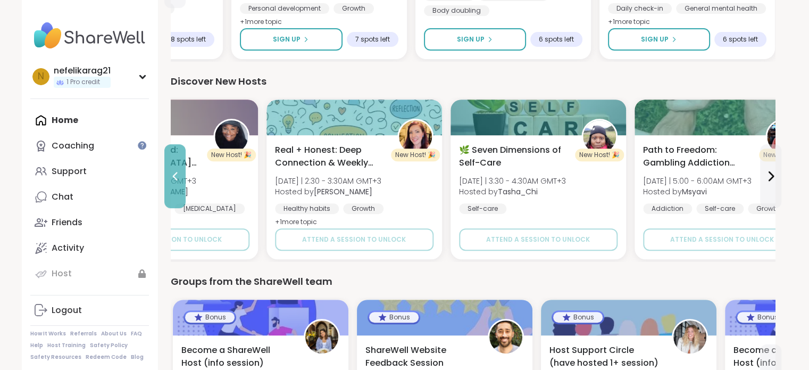
click at [181, 181] on button at bounding box center [174, 176] width 21 height 64
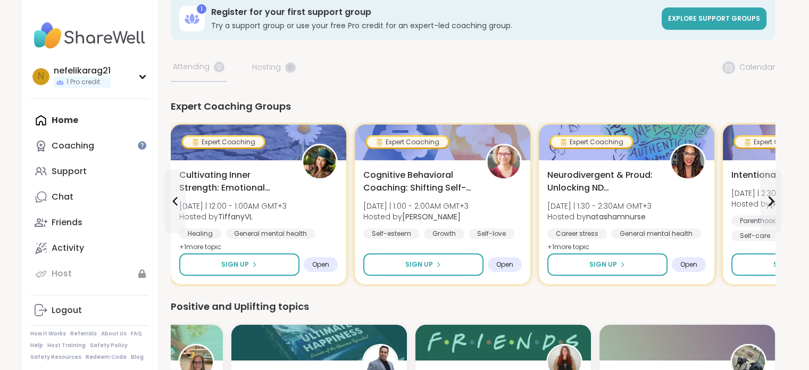
scroll to position [0, 0]
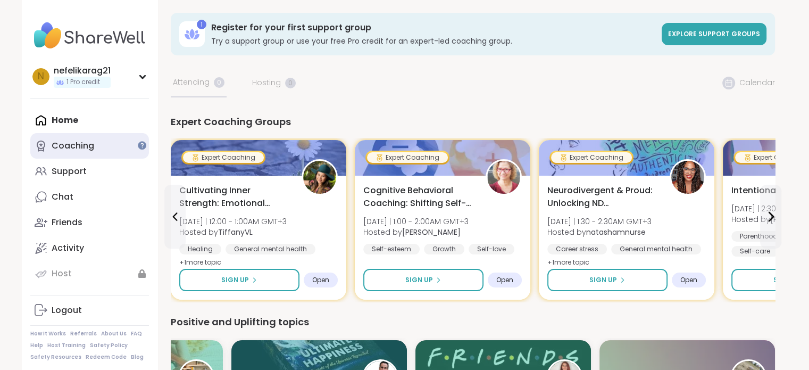
click at [89, 148] on div "Coaching" at bounding box center [73, 146] width 43 height 12
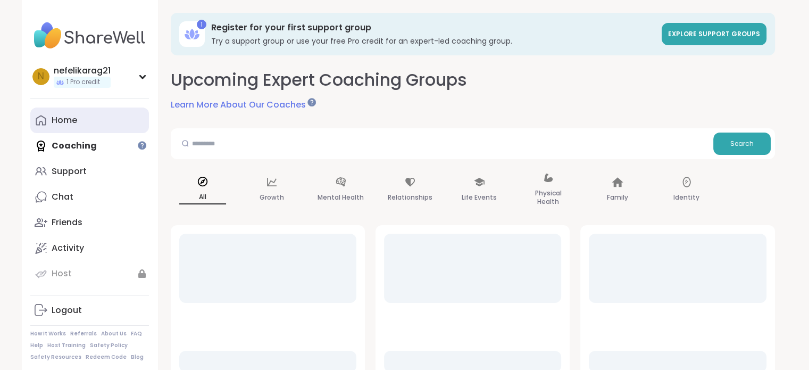
click at [72, 122] on div "Home" at bounding box center [65, 120] width 26 height 12
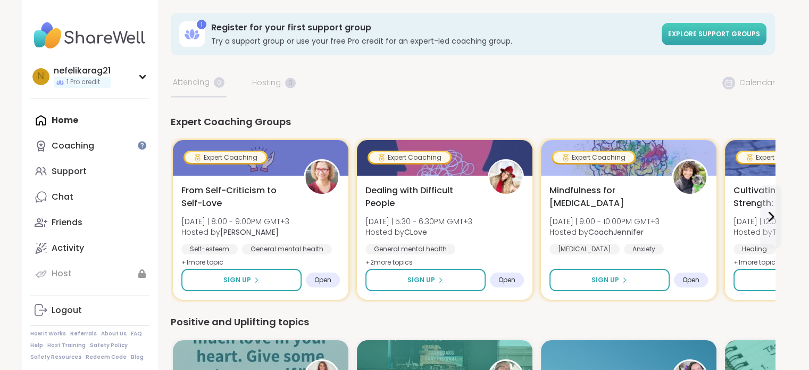
click at [711, 35] on span "Explore support groups" at bounding box center [714, 33] width 92 height 9
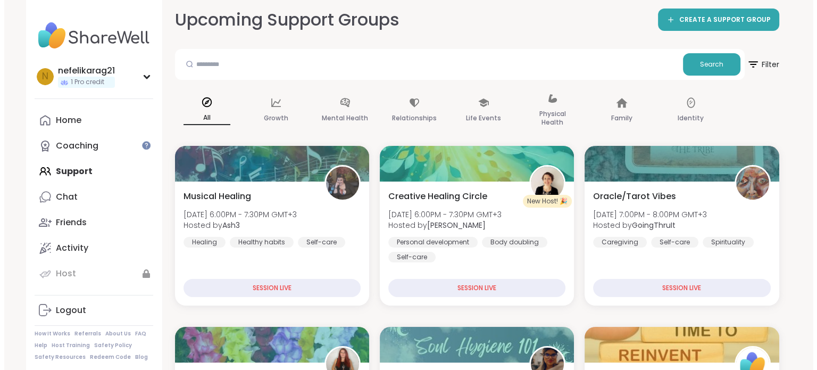
scroll to position [139, 0]
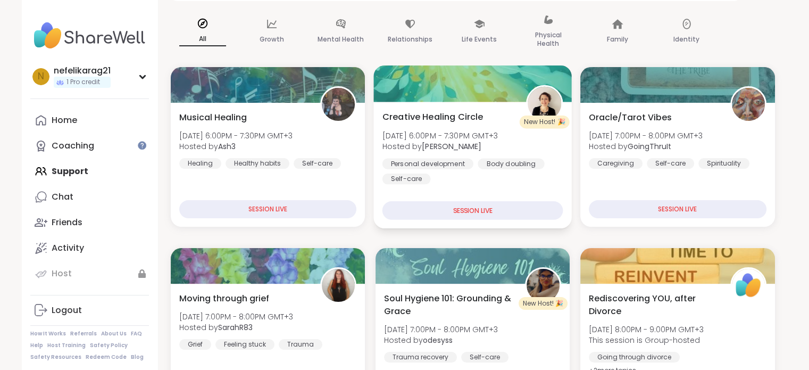
click at [498, 117] on div "Creative Healing Circle Sun, Sep 14 | 6:00PM - 7:30PM GMT+3 Hosted by Jenne Per…" at bounding box center [472, 147] width 181 height 74
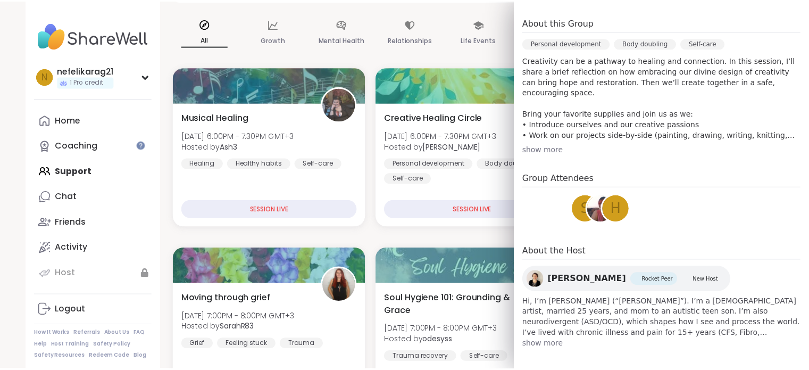
scroll to position [213, 0]
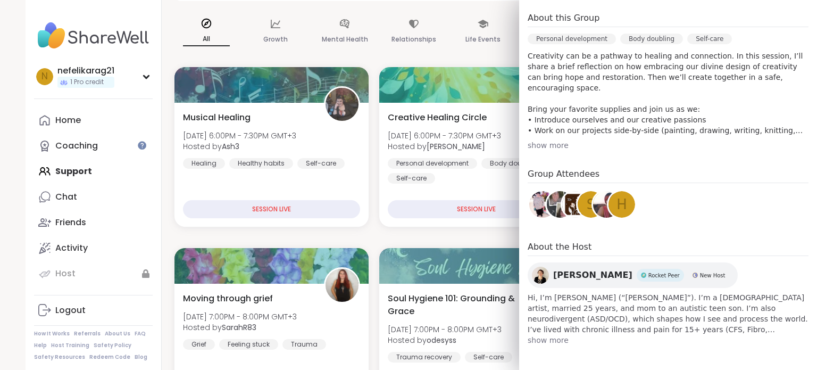
click at [593, 200] on img at bounding box center [606, 204] width 27 height 27
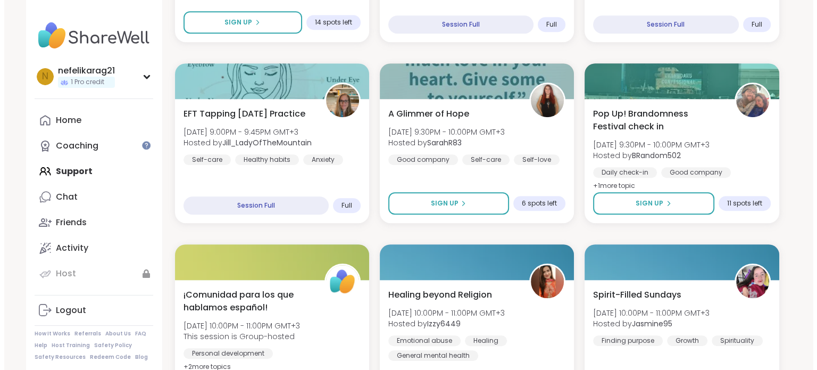
scroll to position [697, 0]
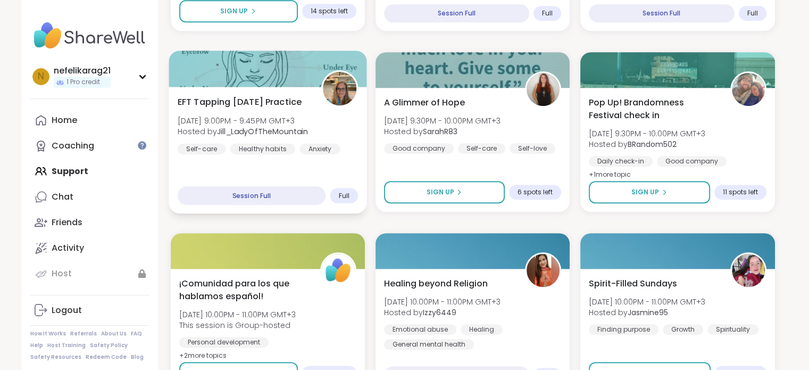
click at [332, 73] on img at bounding box center [340, 89] width 34 height 34
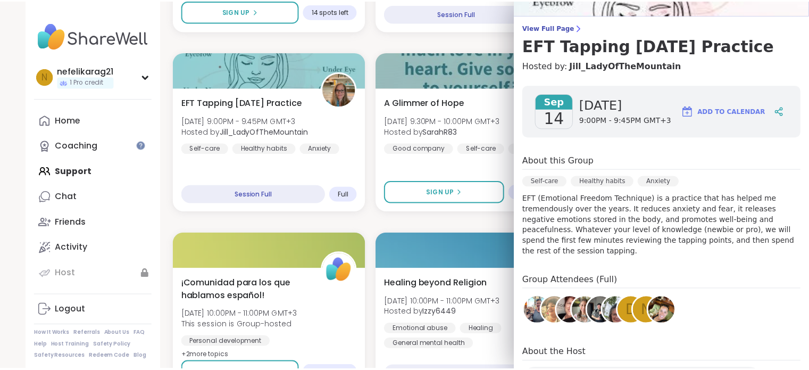
scroll to position [78, 0]
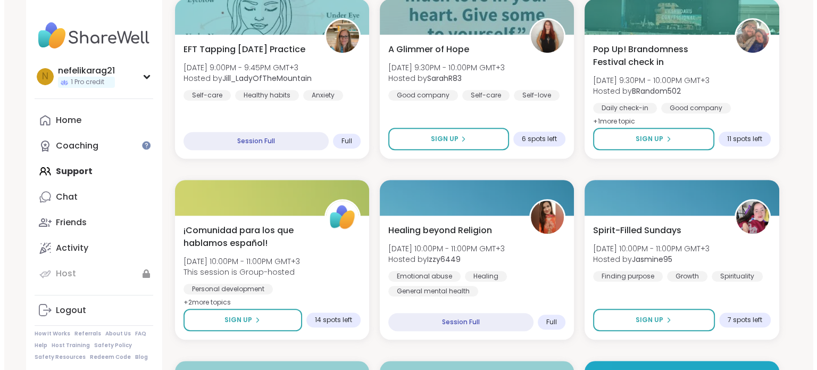
scroll to position [753, 0]
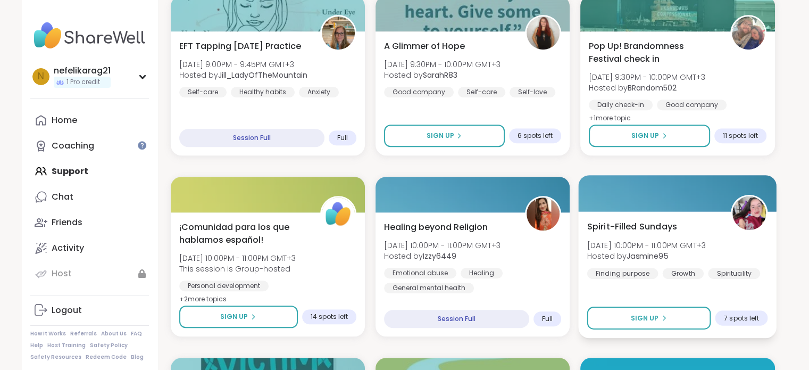
click at [750, 221] on img at bounding box center [750, 213] width 34 height 34
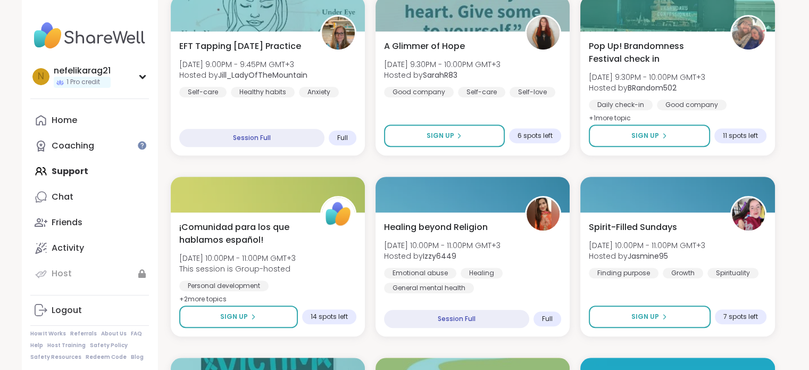
drag, startPoint x: 809, startPoint y: 122, endPoint x: 787, endPoint y: 128, distance: 23.2
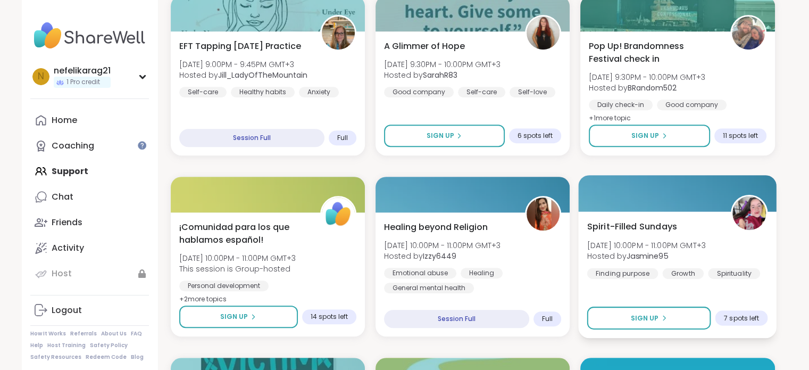
click at [750, 227] on img at bounding box center [750, 213] width 34 height 34
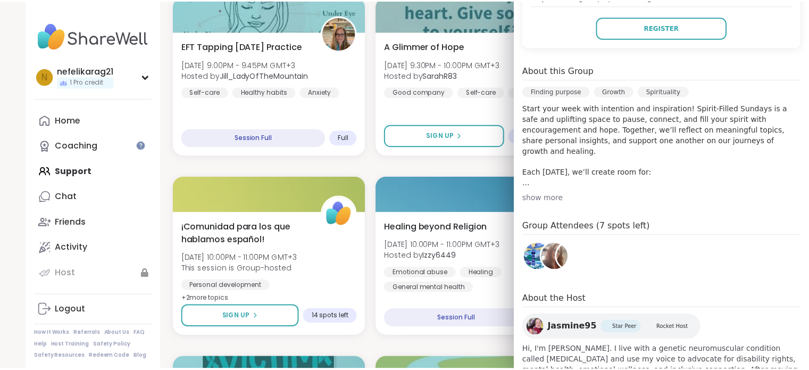
scroll to position [249, 0]
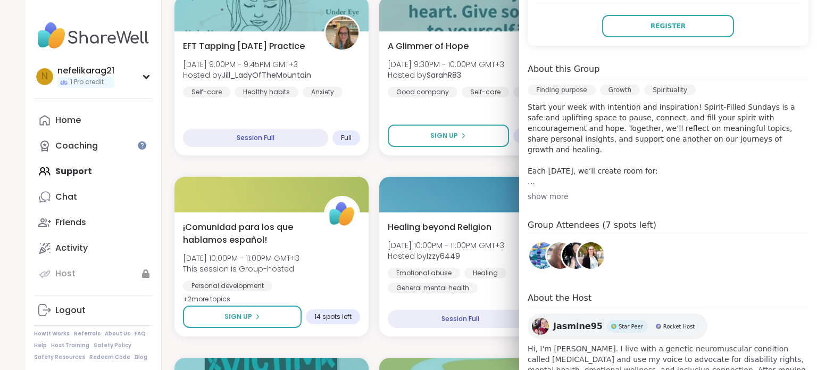
click at [120, 167] on div "Home Coaching Support Chat Friends Activity Host" at bounding box center [93, 197] width 119 height 179
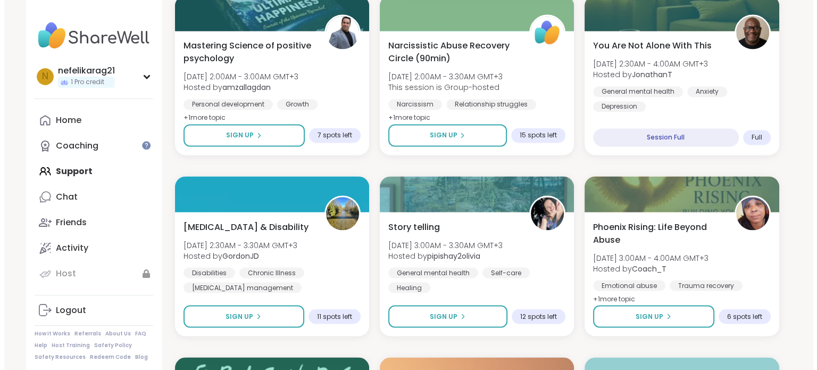
scroll to position [1848, 0]
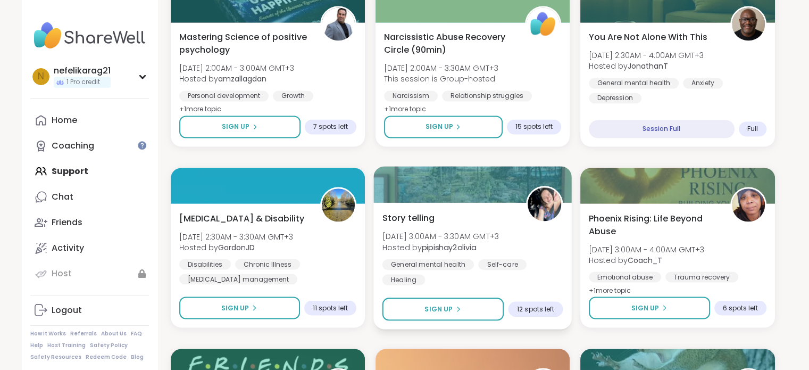
click at [525, 209] on div "Story telling Mon, Sep 15 | 3:00AM - 3:30AM GMT+3 Hosted by pipishay2olivia Gen…" at bounding box center [473, 265] width 199 height 127
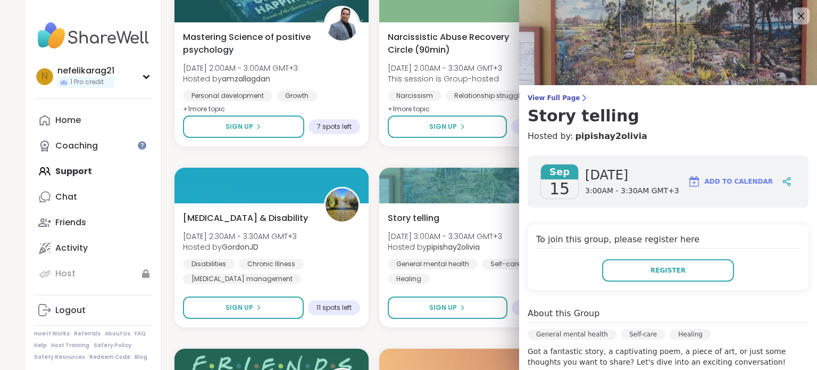
drag, startPoint x: 817, startPoint y: 117, endPoint x: 571, endPoint y: 188, distance: 256.0
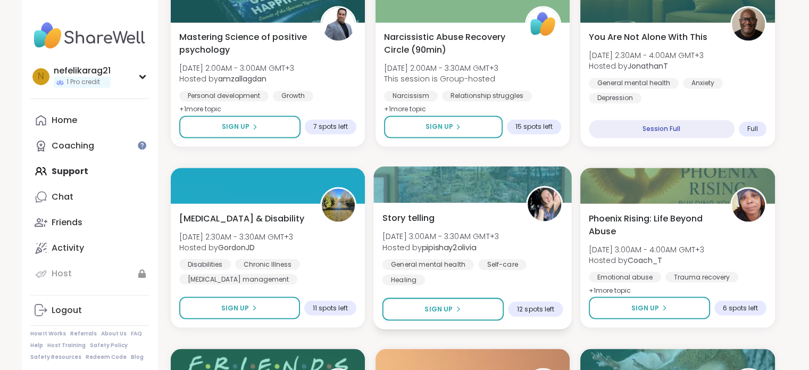
click at [525, 200] on div at bounding box center [473, 184] width 199 height 36
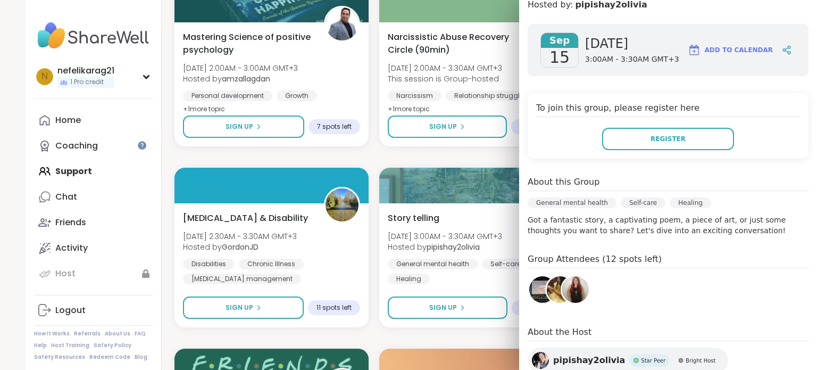
scroll to position [185, 0]
